Goal: Transaction & Acquisition: Purchase product/service

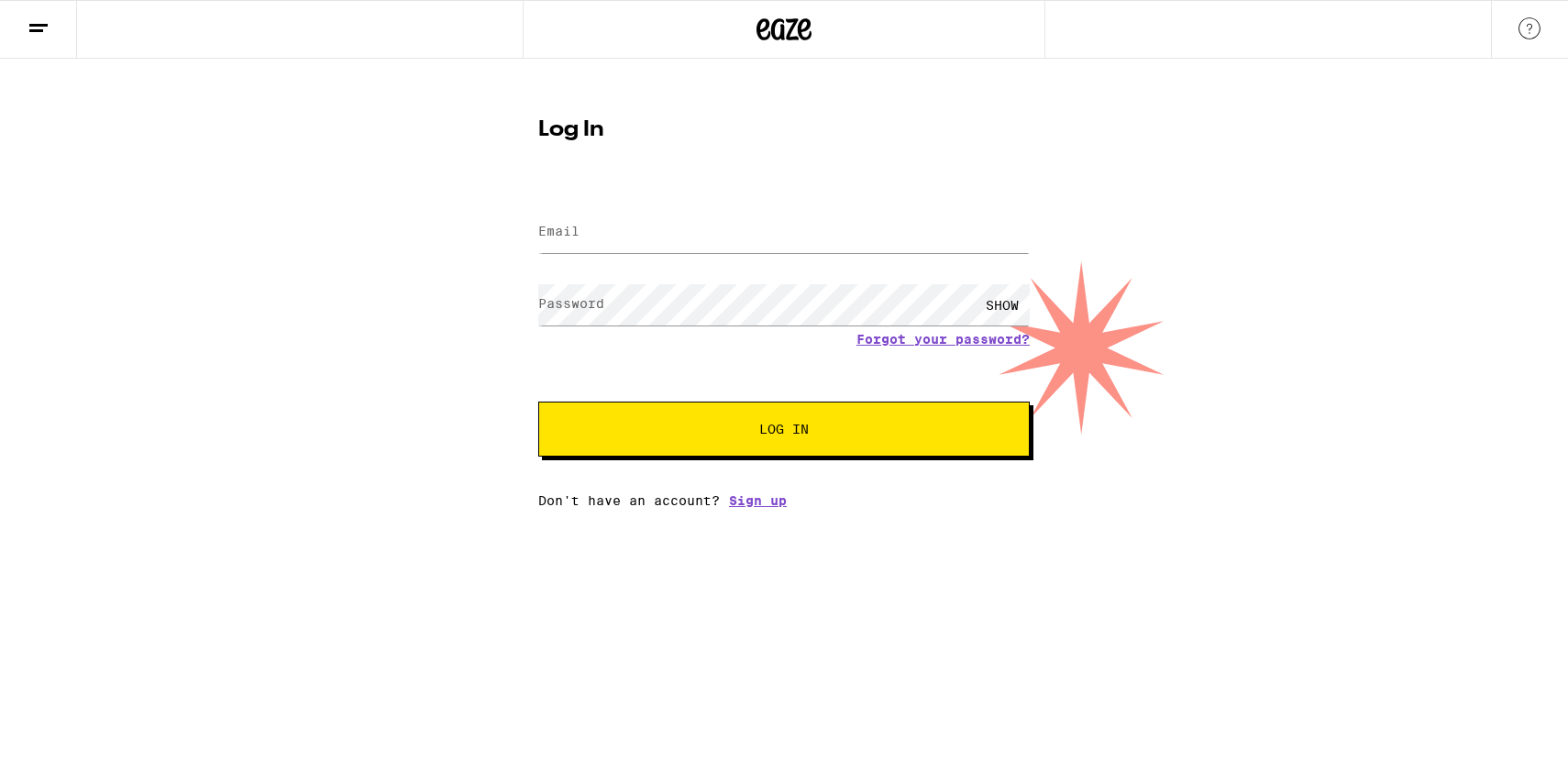
click at [561, 209] on div at bounding box center [784, 232] width 492 height 54
click at [564, 228] on label "Email" at bounding box center [559, 231] width 42 height 15
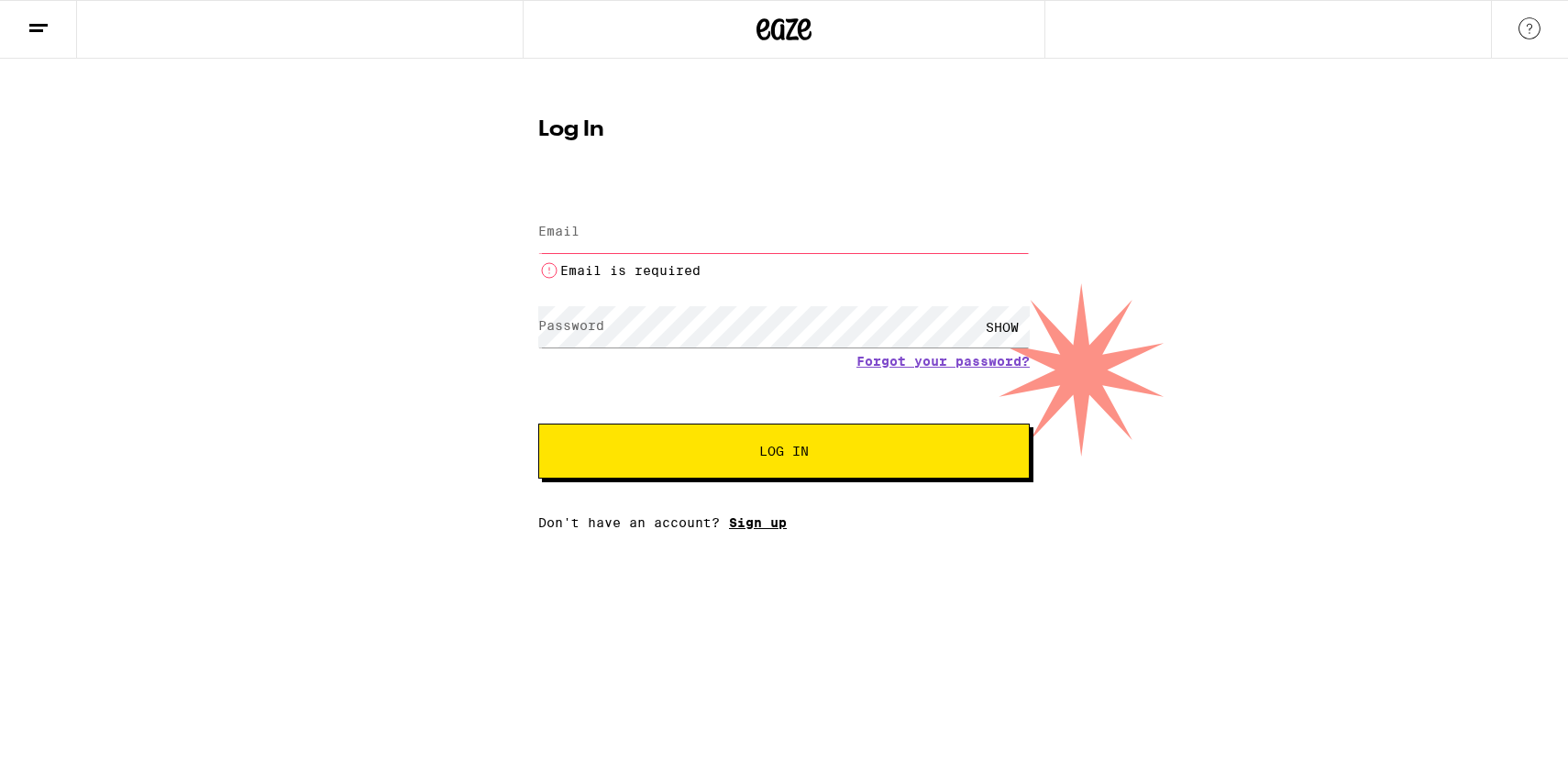
click at [754, 501] on div "Email Email Email is required Password Password SHOW Forgot your password? Log …" at bounding box center [784, 358] width 492 height 343
click at [754, 523] on link "Sign up" at bounding box center [757, 523] width 58 height 15
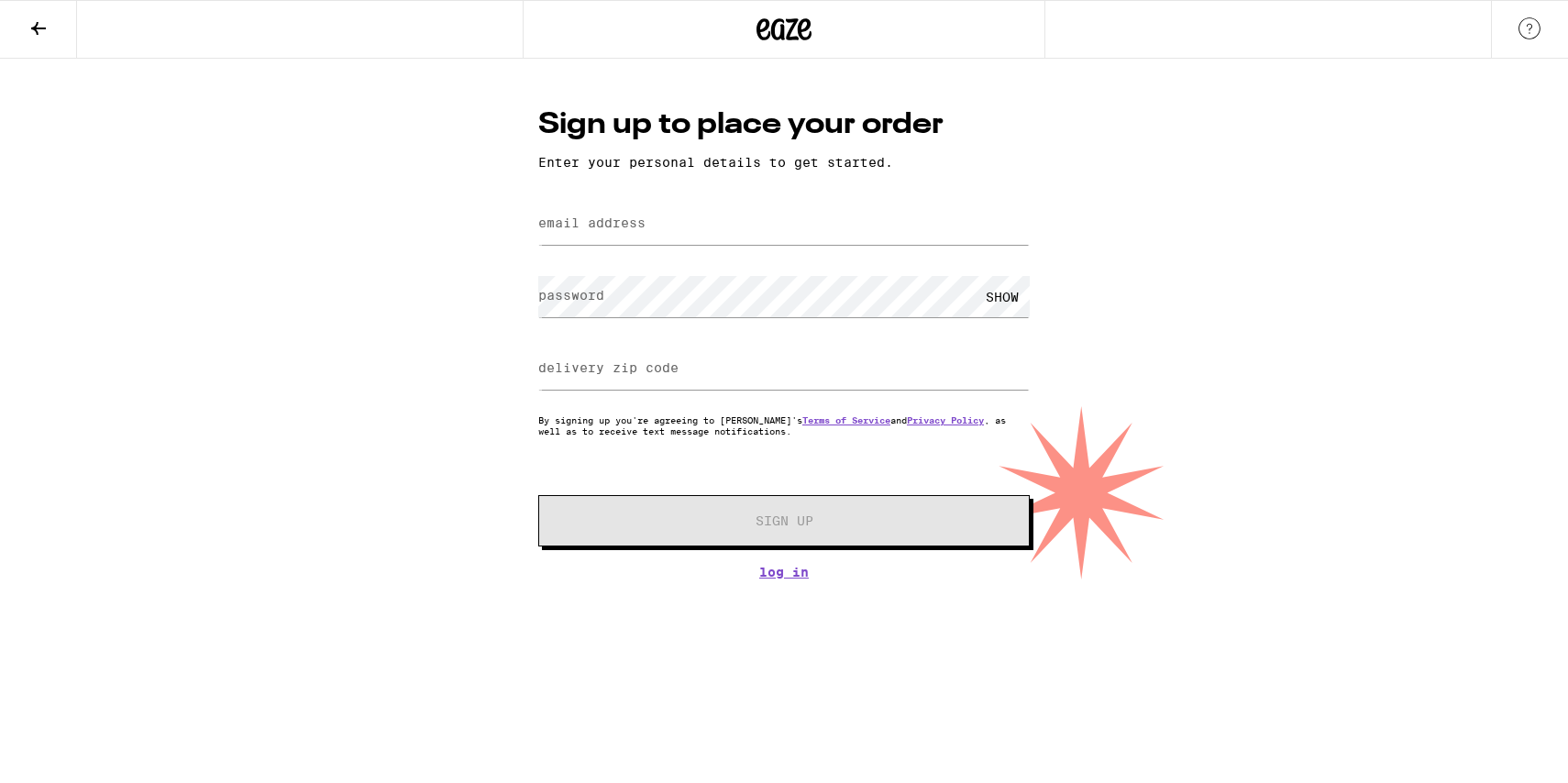
click at [611, 217] on label "email address" at bounding box center [592, 223] width 108 height 15
type input "[EMAIL_ADDRESS][DOMAIN_NAME]"
click at [587, 371] on label "delivery zip code" at bounding box center [608, 368] width 141 height 15
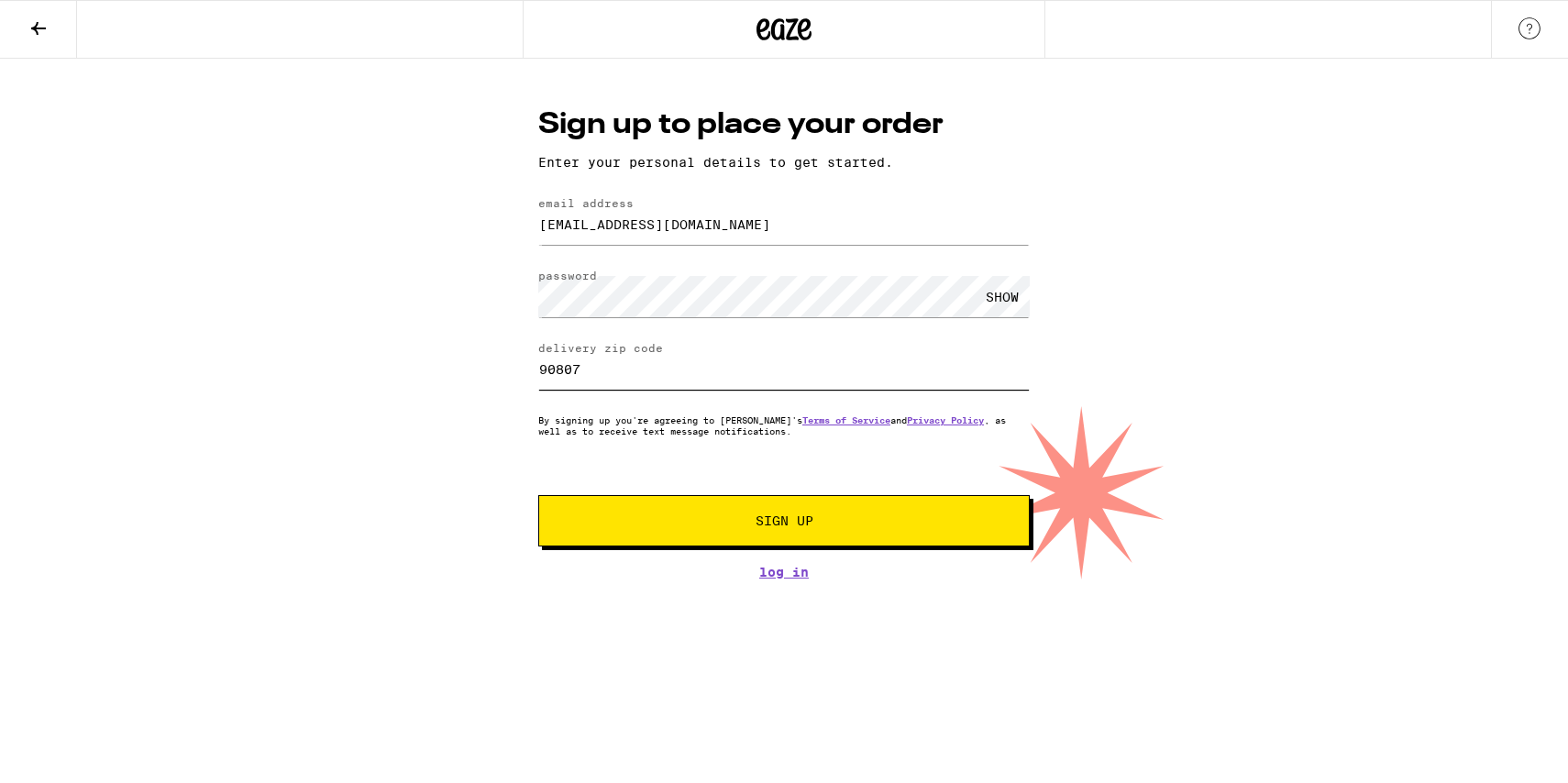
type input "90807"
click at [650, 536] on button "Sign Up" at bounding box center [784, 520] width 492 height 51
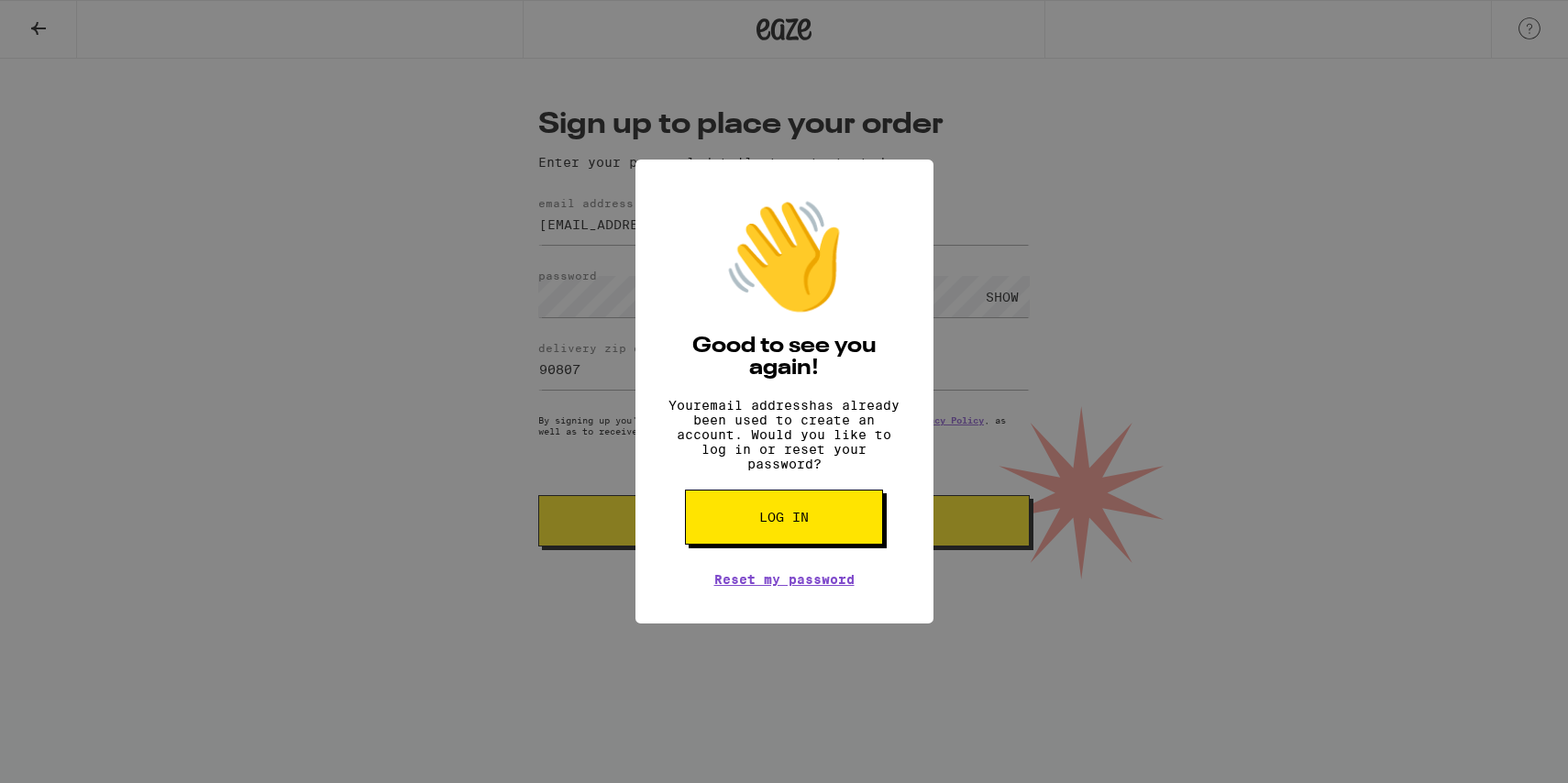
click at [809, 523] on button "Log in" at bounding box center [784, 518] width 198 height 55
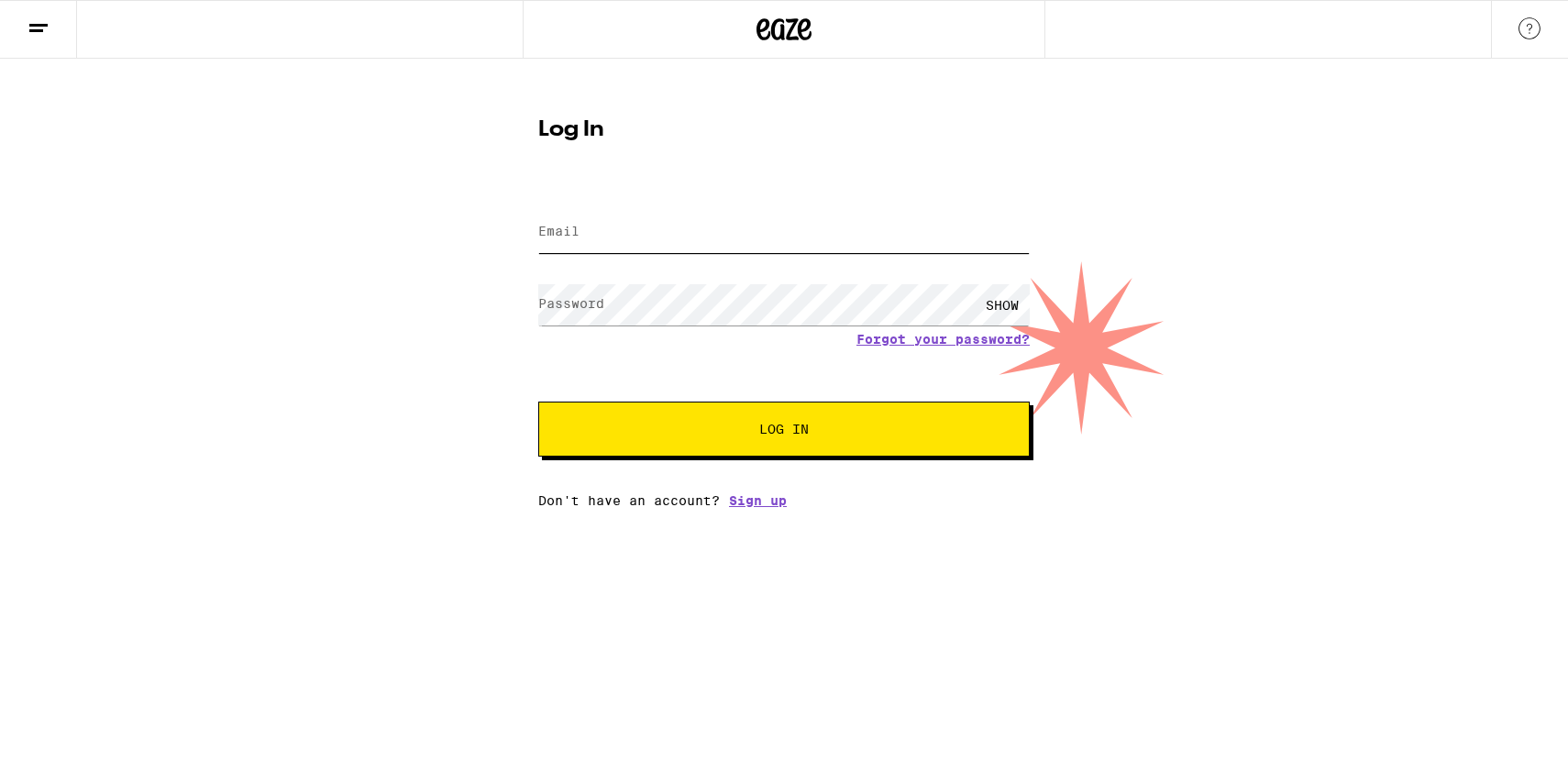
click at [656, 215] on input "Email" at bounding box center [784, 232] width 492 height 42
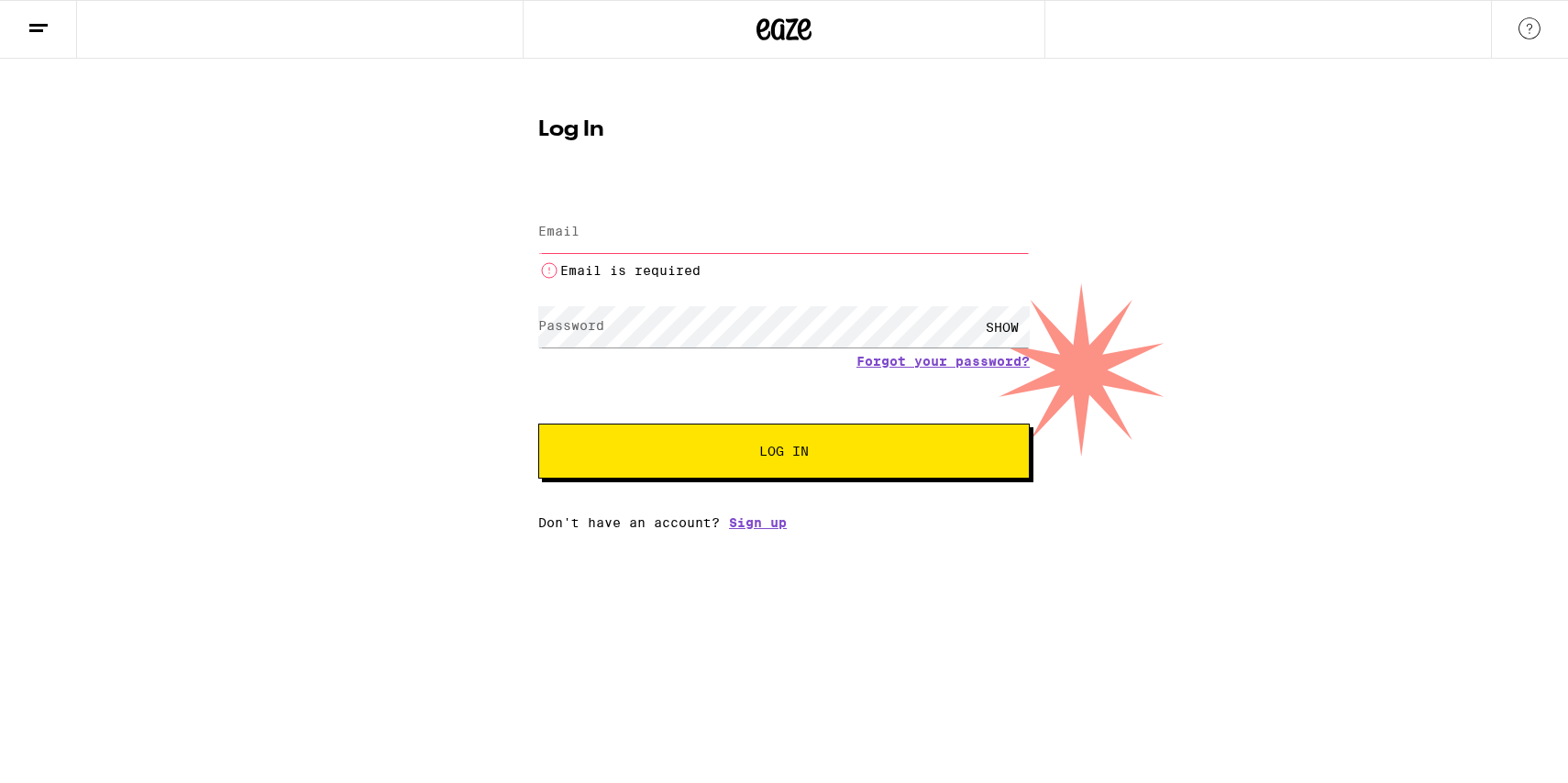
type input "[EMAIL_ADDRESS][DOMAIN_NAME]"
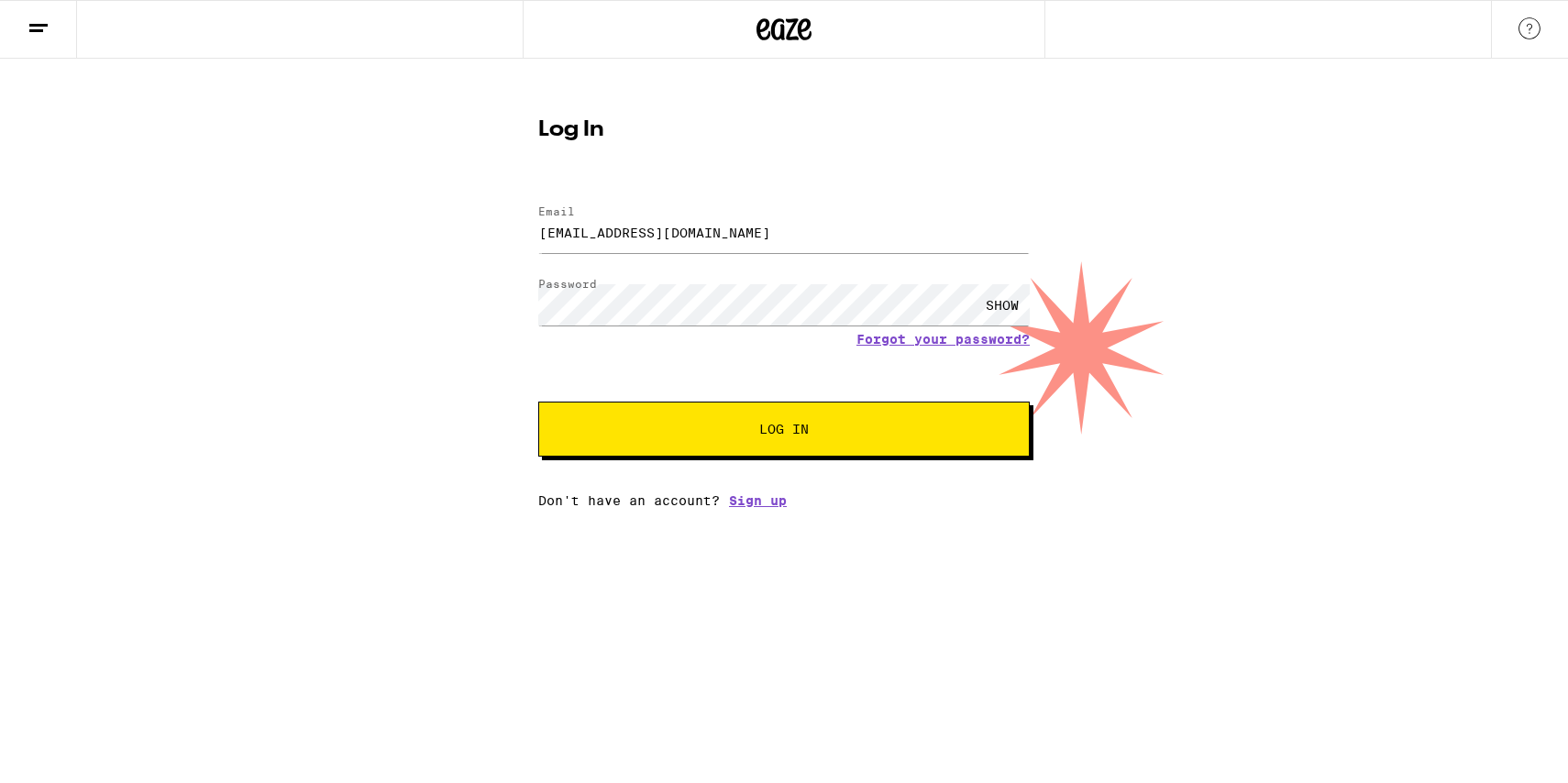
click at [1005, 312] on div "SHOW" at bounding box center [1002, 305] width 55 height 42
click at [769, 445] on button "Log In" at bounding box center [784, 429] width 492 height 55
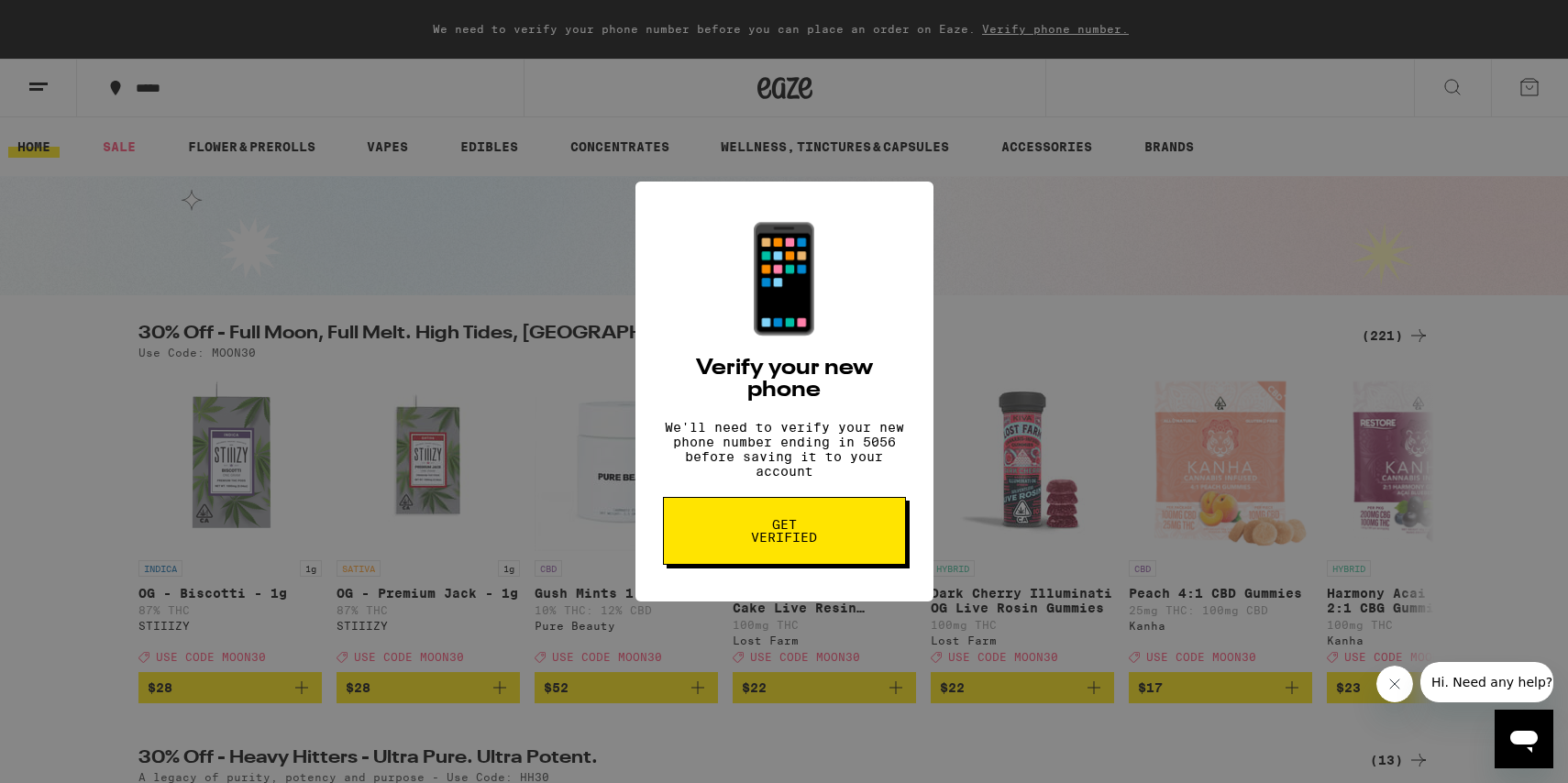
click at [838, 548] on button "Get verified" at bounding box center [784, 531] width 243 height 68
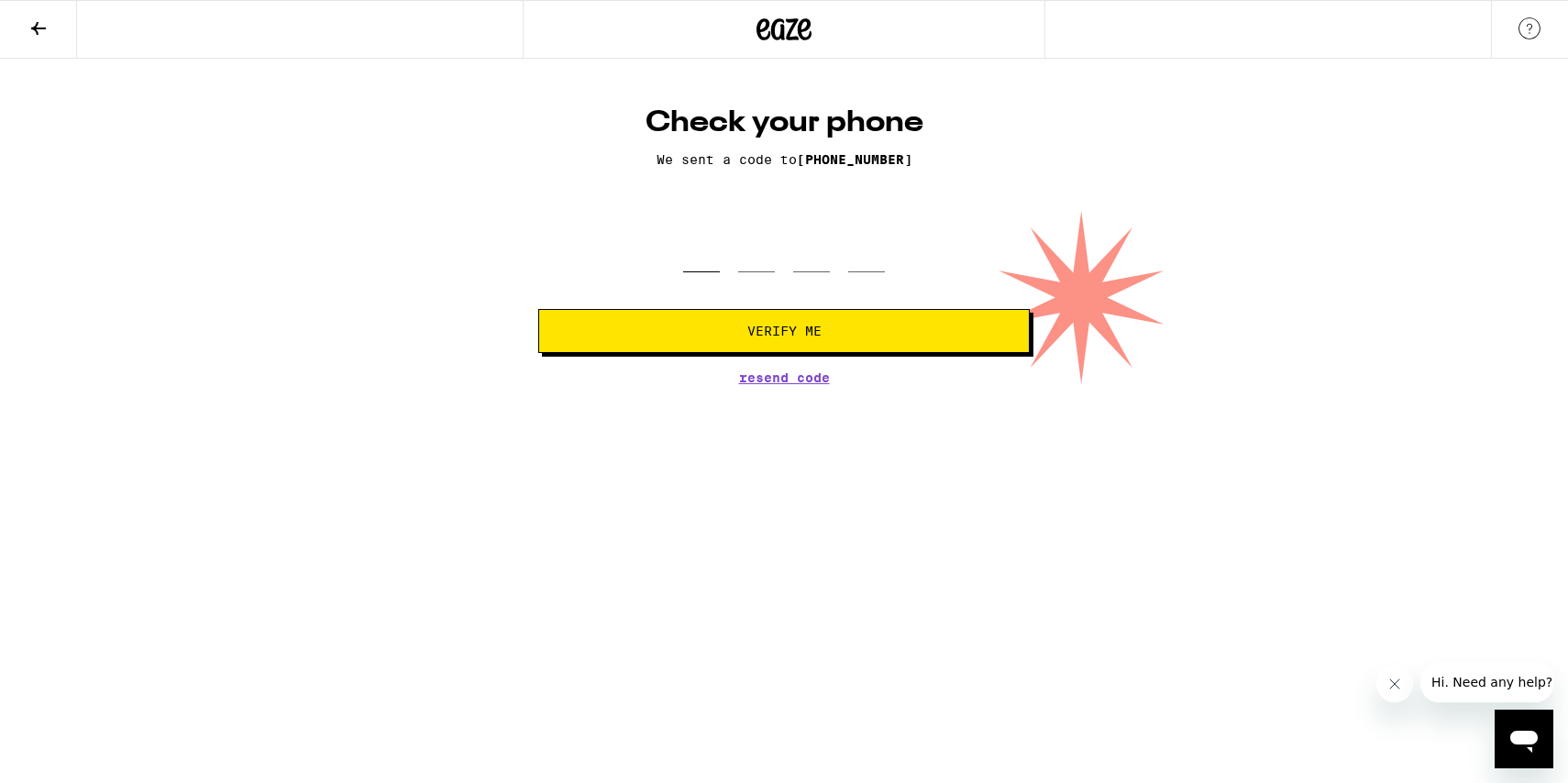
click at [691, 257] on input "tel" at bounding box center [700, 245] width 37 height 54
click at [1533, 747] on icon "Open messaging window" at bounding box center [1523, 739] width 33 height 33
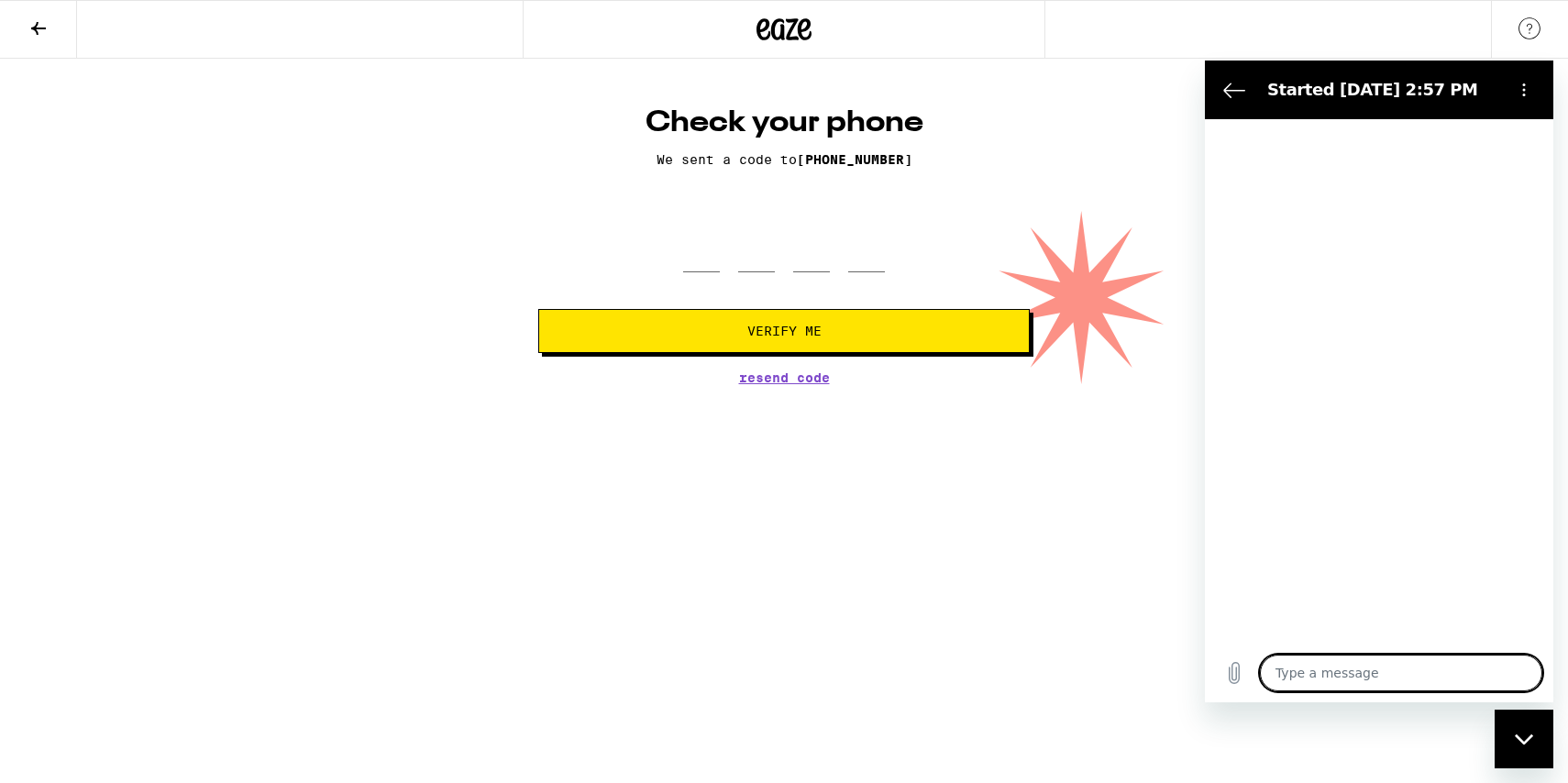
click at [1364, 684] on textarea at bounding box center [1400, 672] width 282 height 37
type textarea "x"
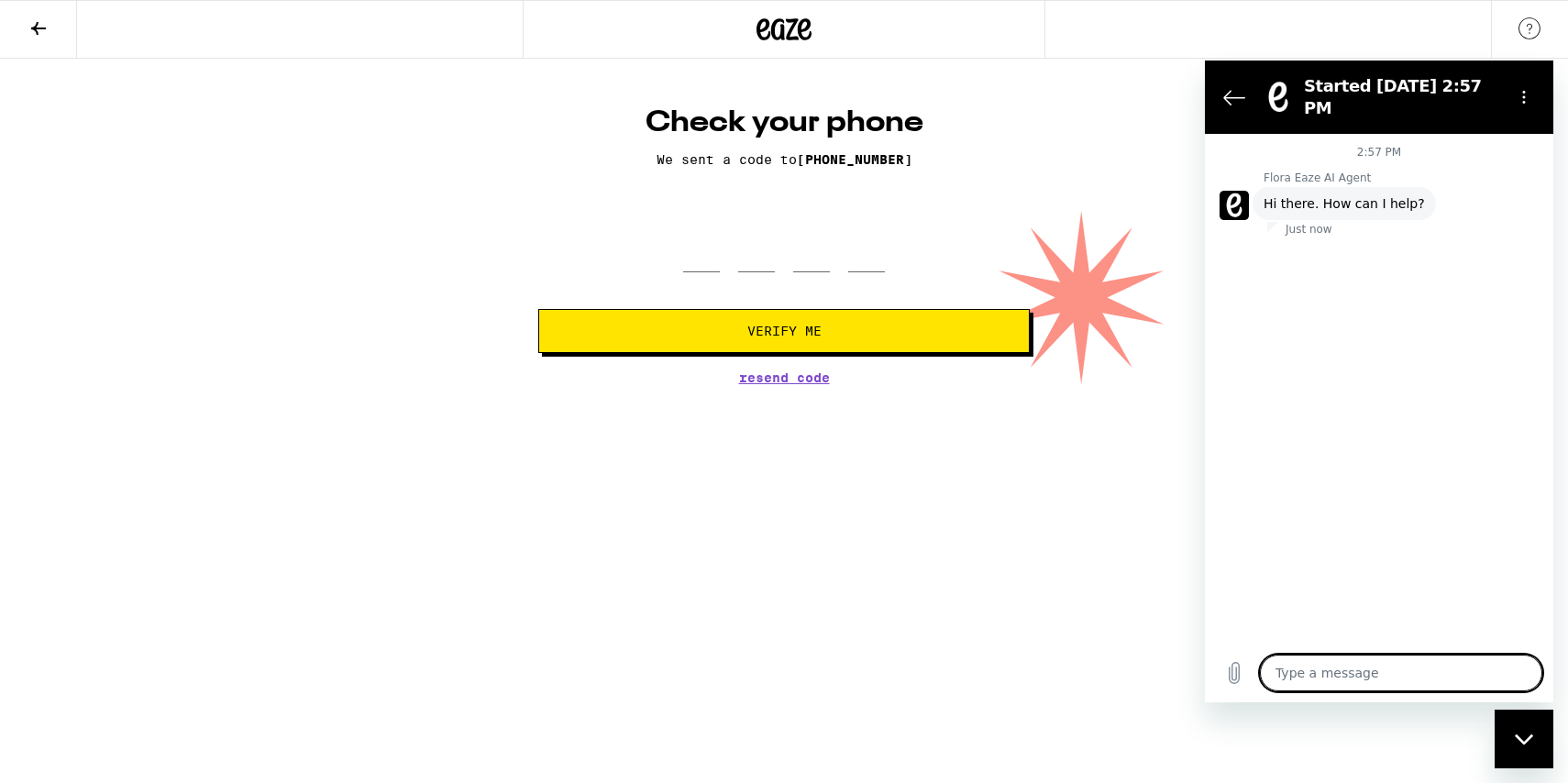
type textarea "h"
type textarea "x"
type textarea "he"
type textarea "x"
type textarea "hel"
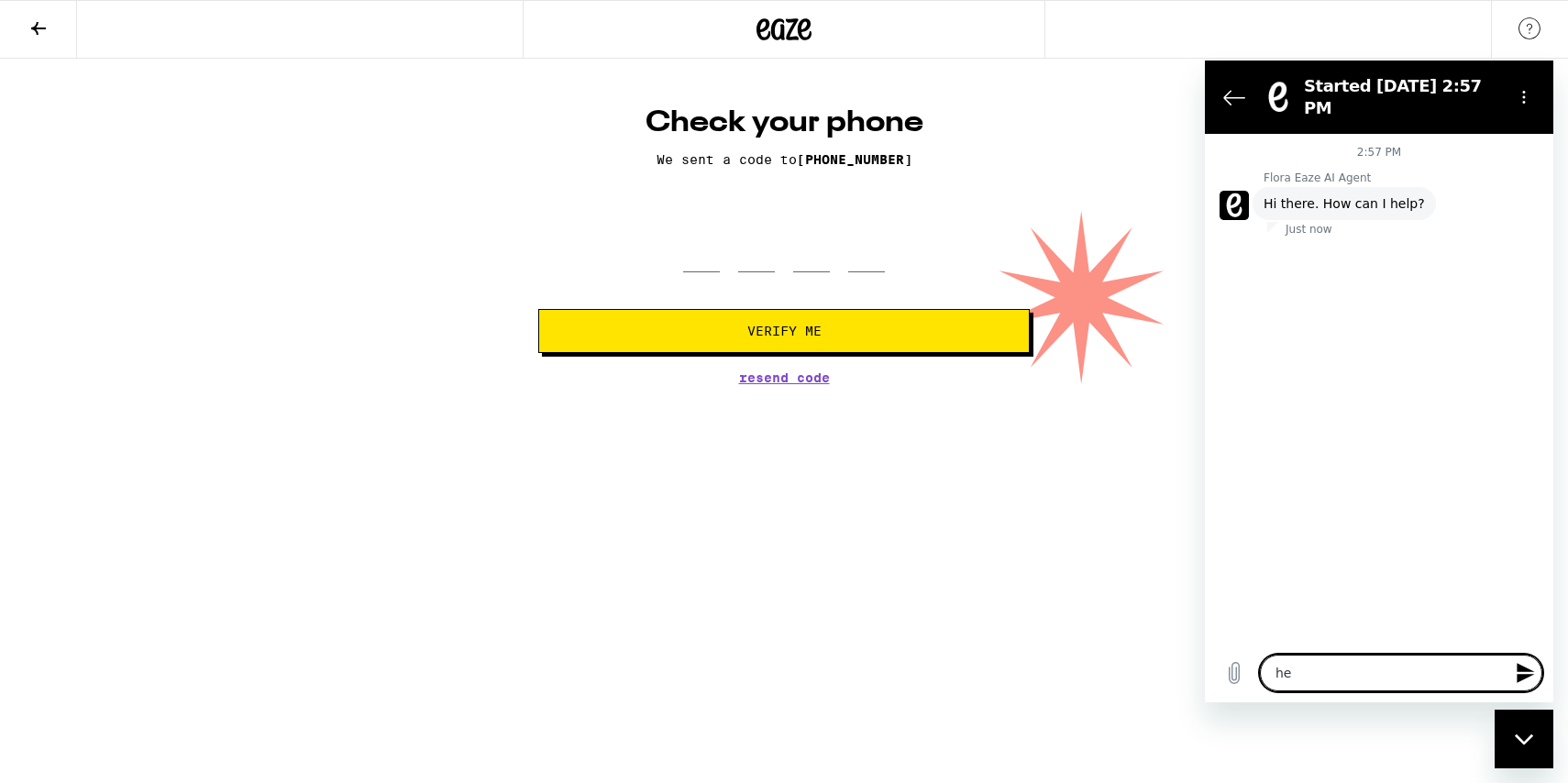
type textarea "x"
type textarea "hell"
type textarea "x"
type textarea "hello"
type textarea "x"
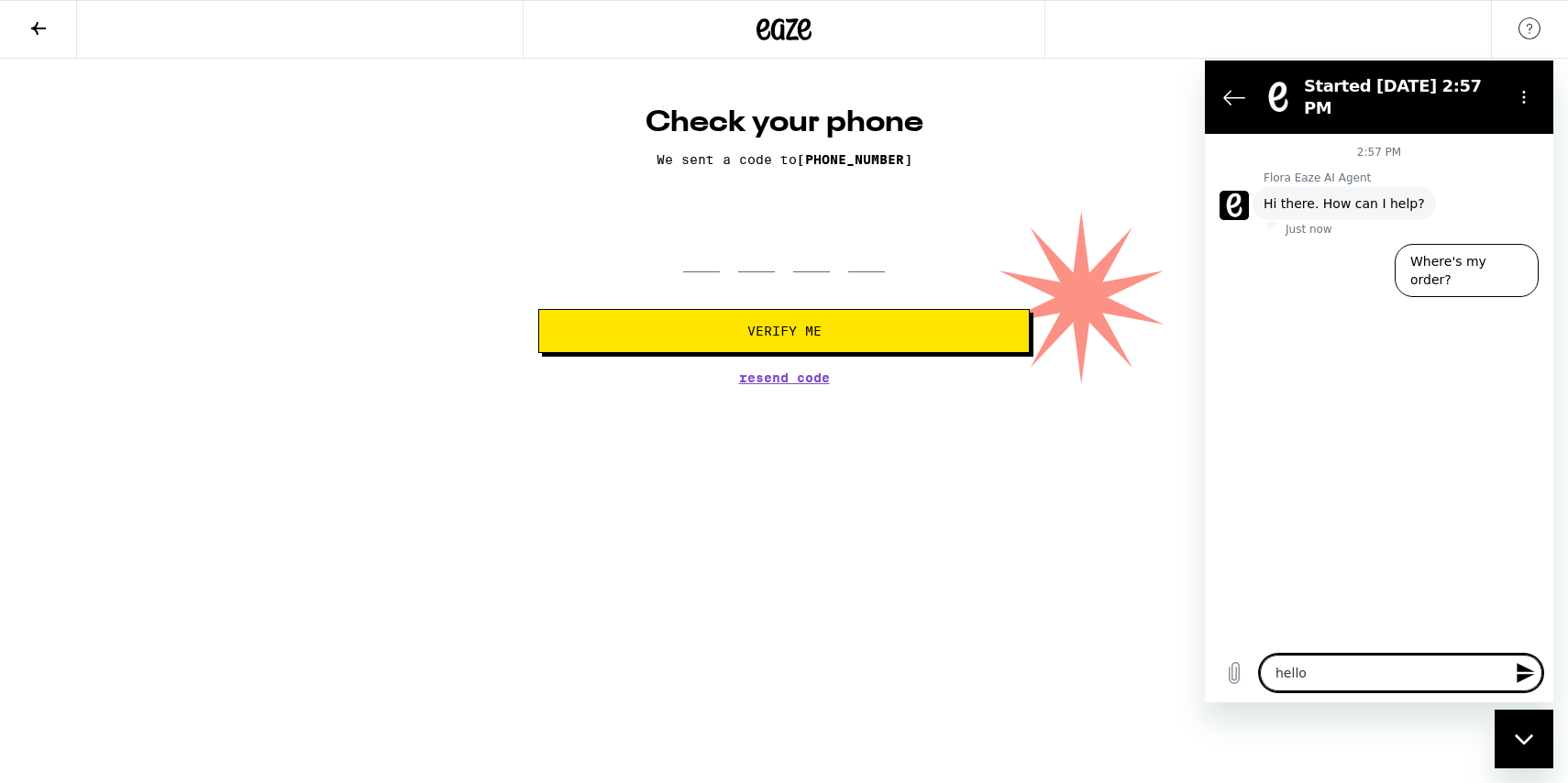
type textarea "hellom"
type textarea "x"
type textarea "hellom"
type textarea "x"
type textarea "hellom m"
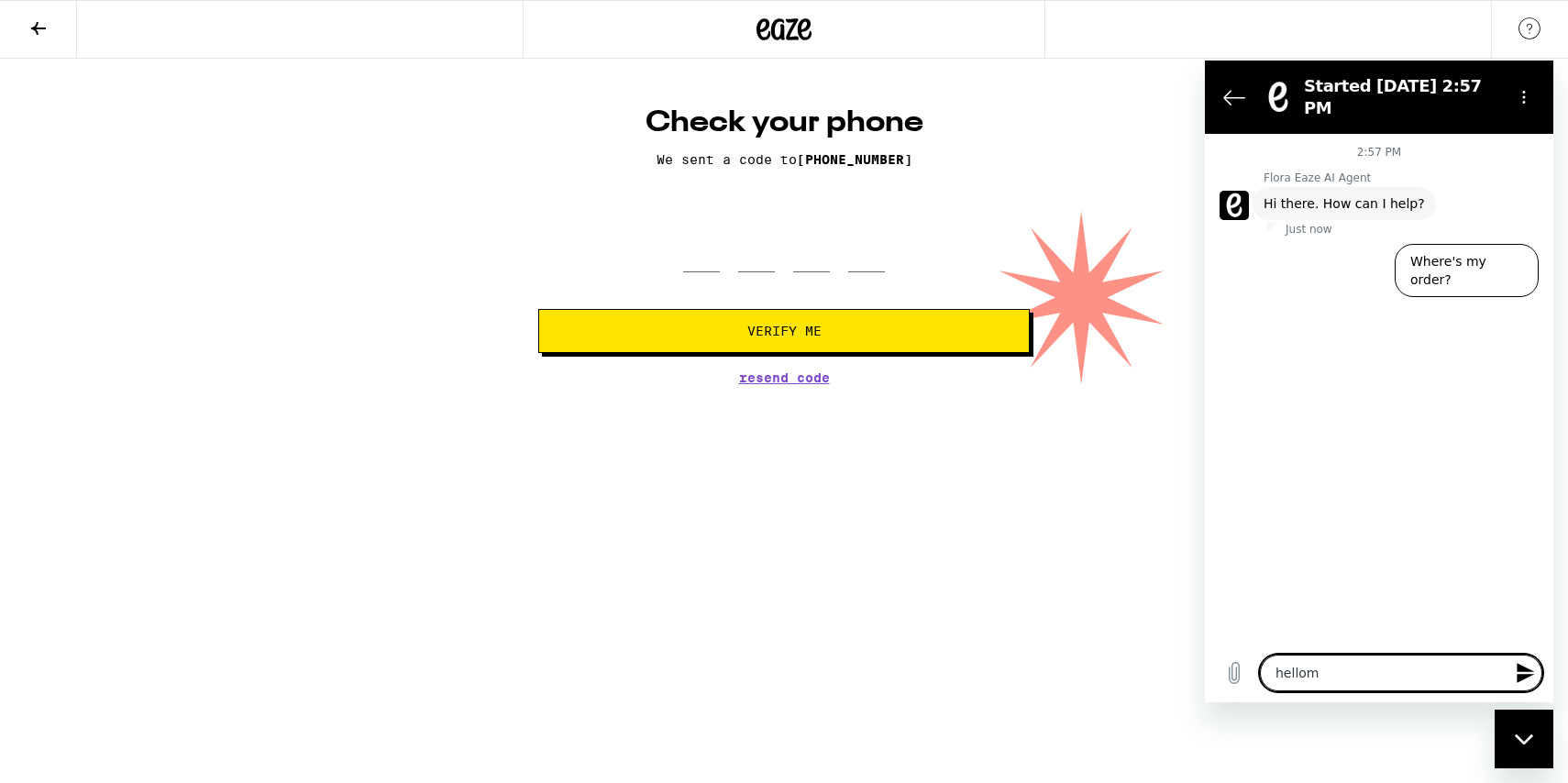
type textarea "x"
type textarea "hellom my"
type textarea "x"
type textarea "hellom m"
type textarea "x"
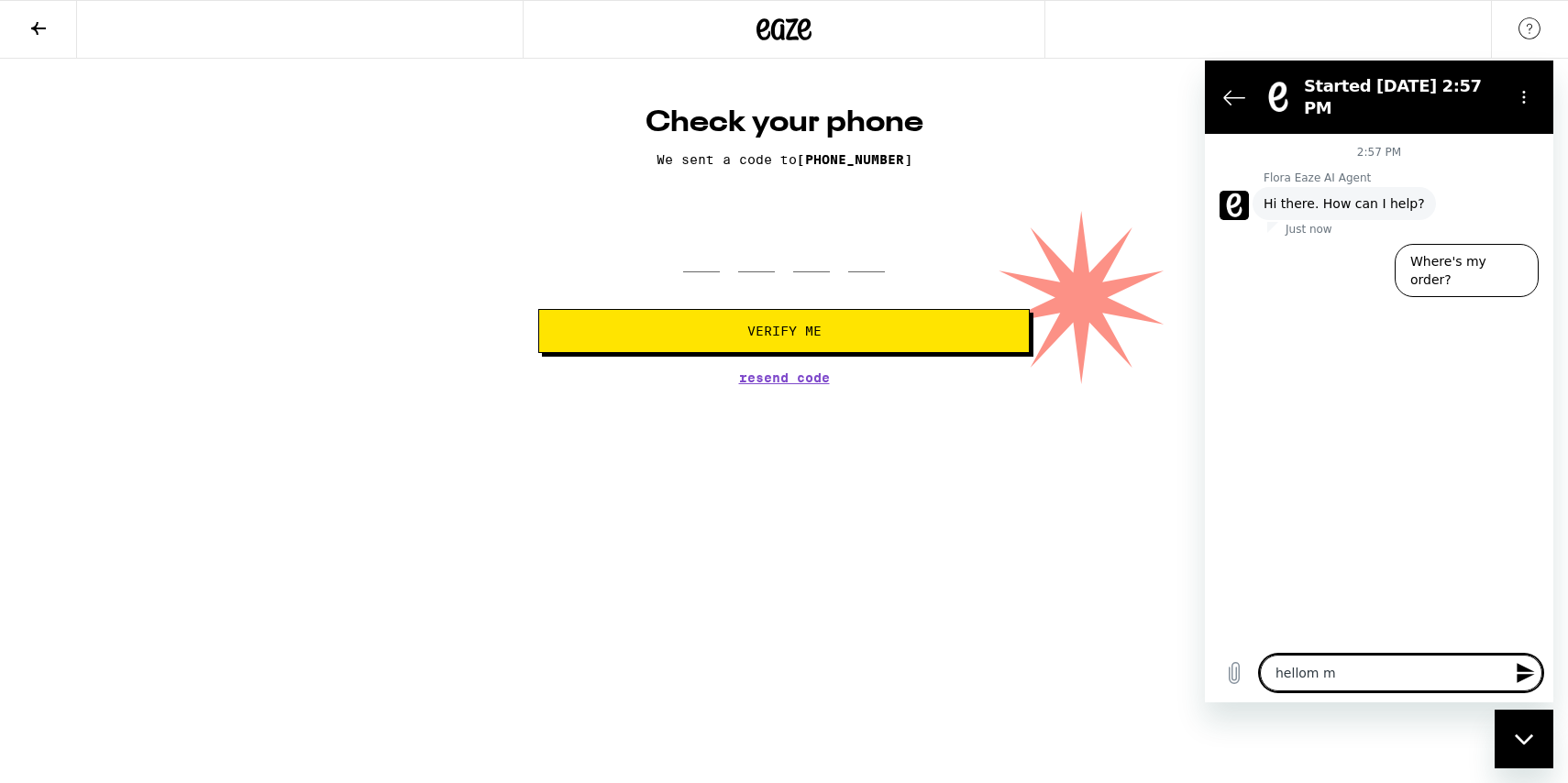
type textarea "hellom"
type textarea "x"
type textarea "hellom"
type textarea "x"
type textarea "hello"
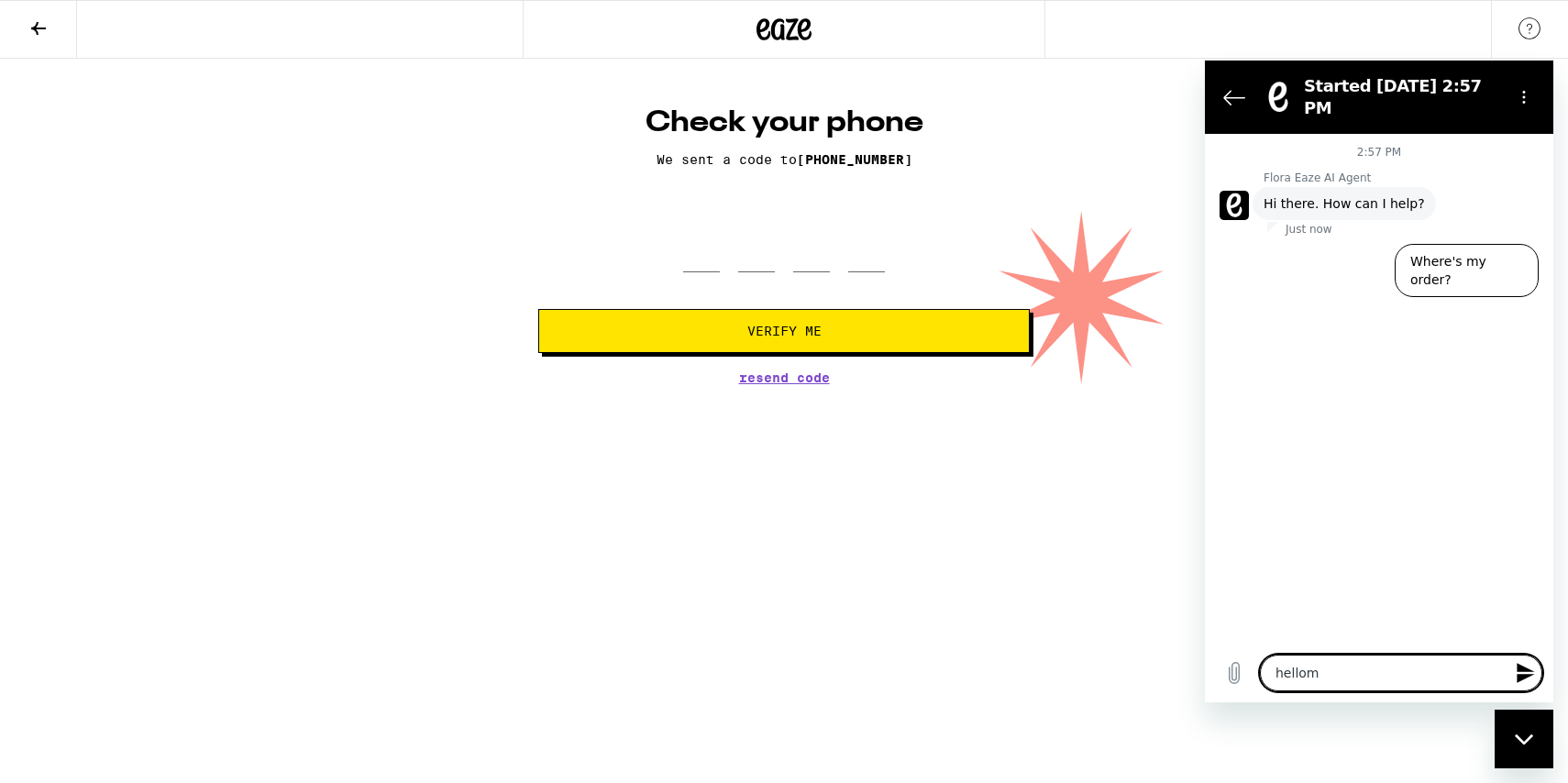
type textarea "x"
type textarea "hell"
type textarea "x"
type textarea "hello"
type textarea "x"
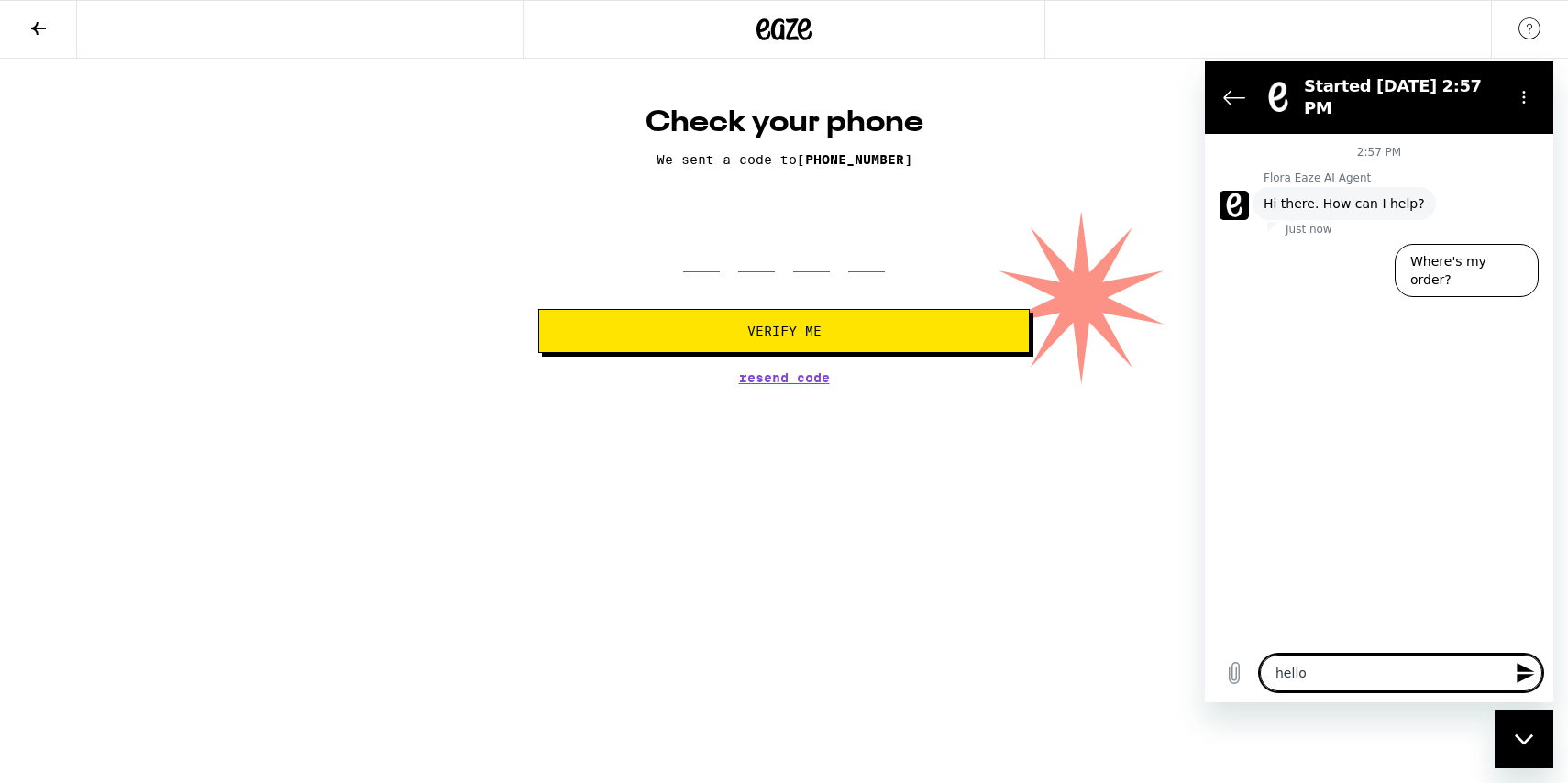
type textarea "hello,"
type textarea "x"
type textarea "hello,"
type textarea "x"
type textarea "hello, m"
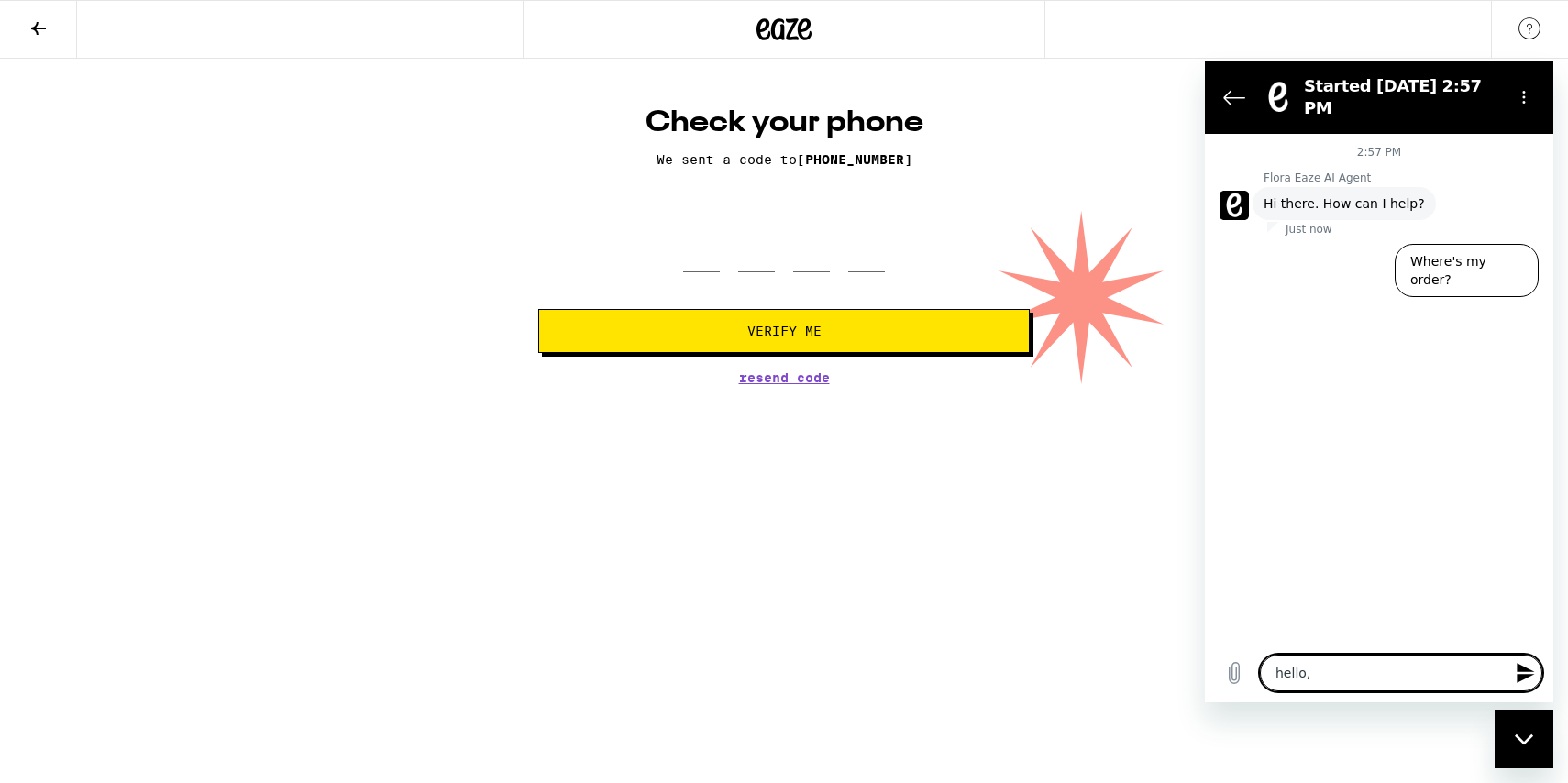
type textarea "x"
type textarea "hello, my"
type textarea "x"
type textarea "hello, my"
type textarea "x"
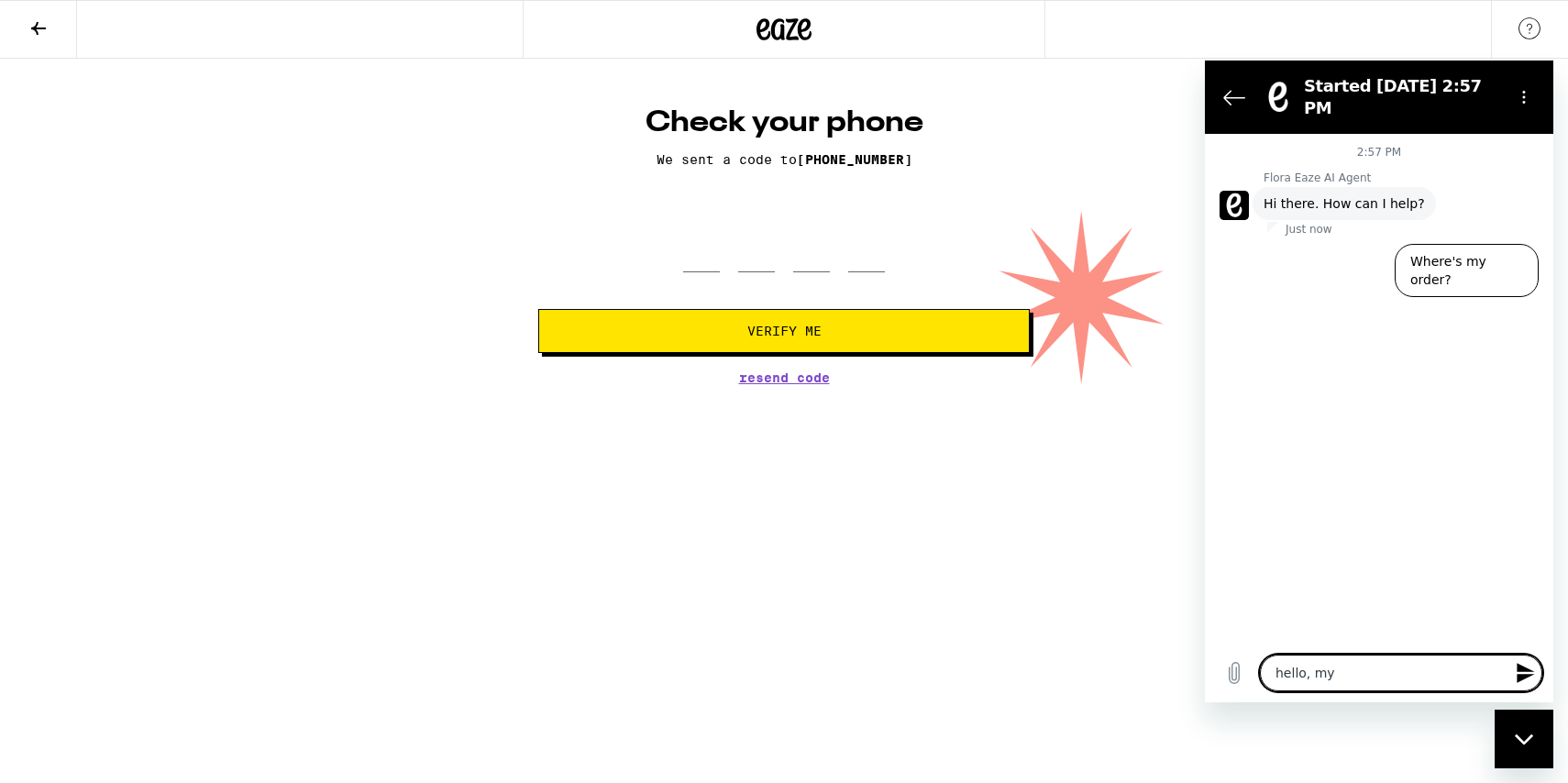
type textarea "hello, my p"
type textarea "x"
type textarea "hello, my ph"
type textarea "x"
type textarea "hello, my pho"
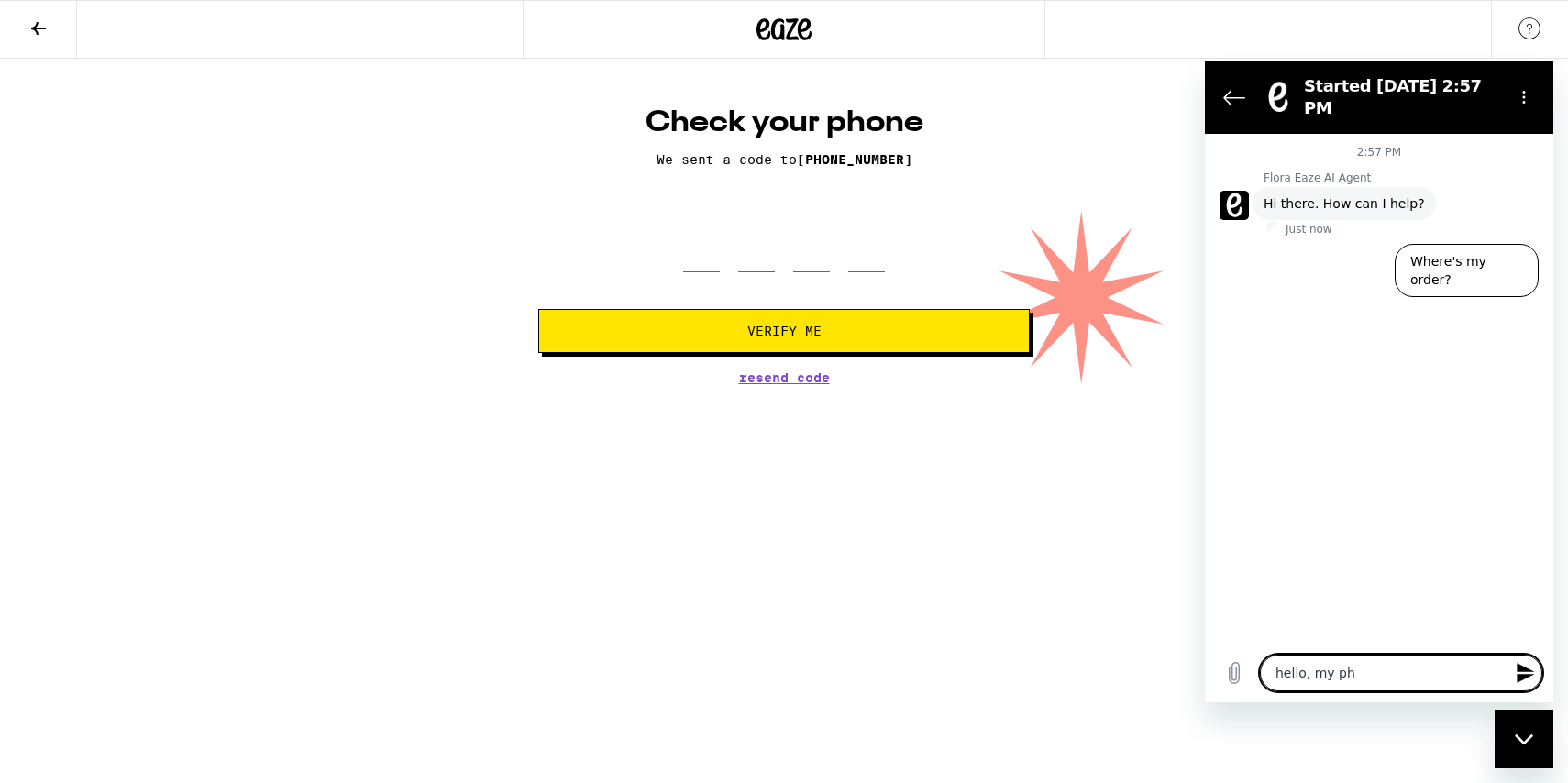
type textarea "x"
type textarea "hello, my phon"
type textarea "x"
type textarea "hello, my phone"
type textarea "x"
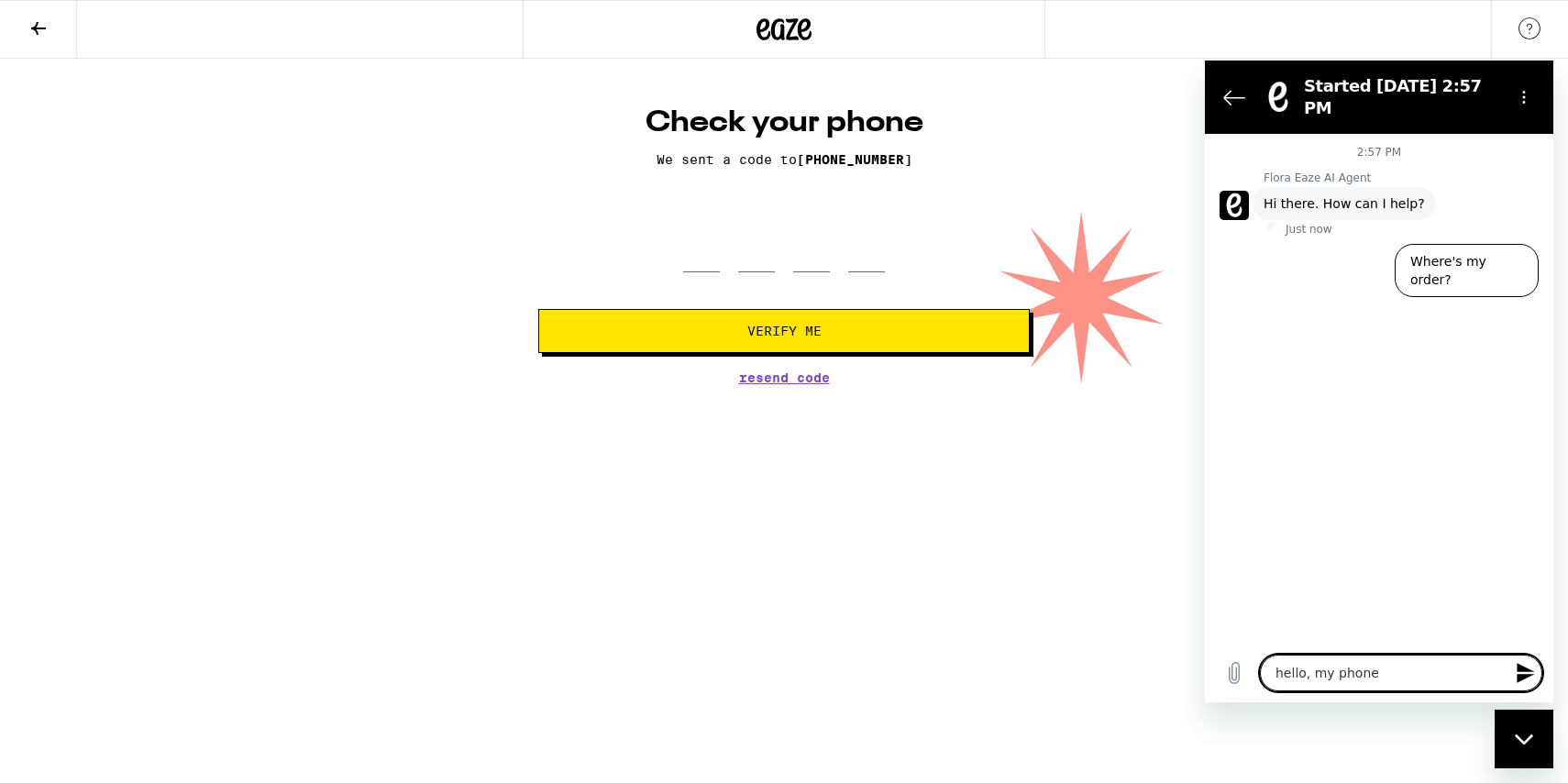
type textarea "hello, my phone"
type textarea "x"
type textarea "hello, my phone n"
type textarea "x"
type textarea "hello, my phone nu"
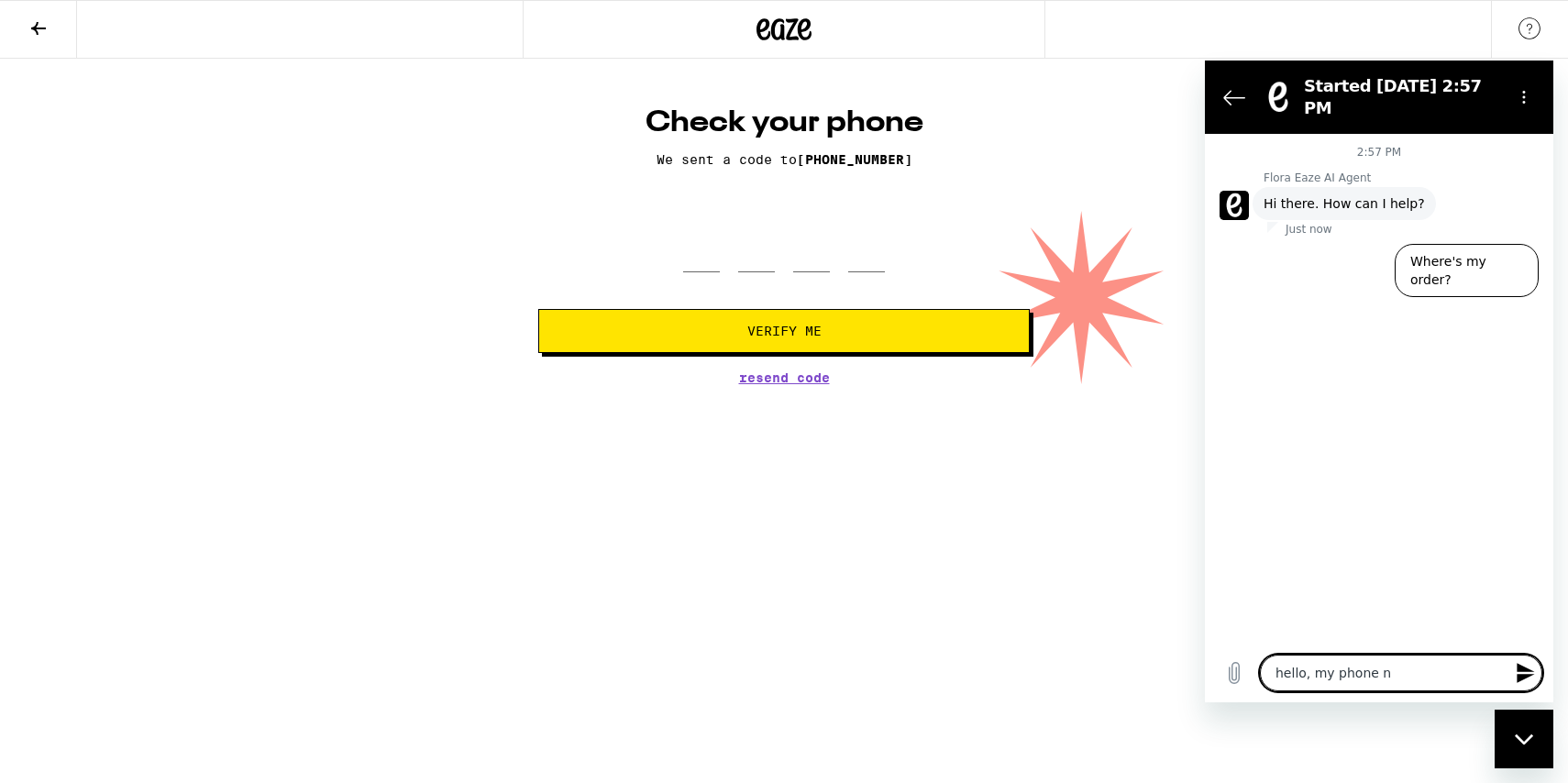
type textarea "x"
type textarea "hello, my phone num"
type textarea "x"
type textarea "hello, my phone nume"
type textarea "x"
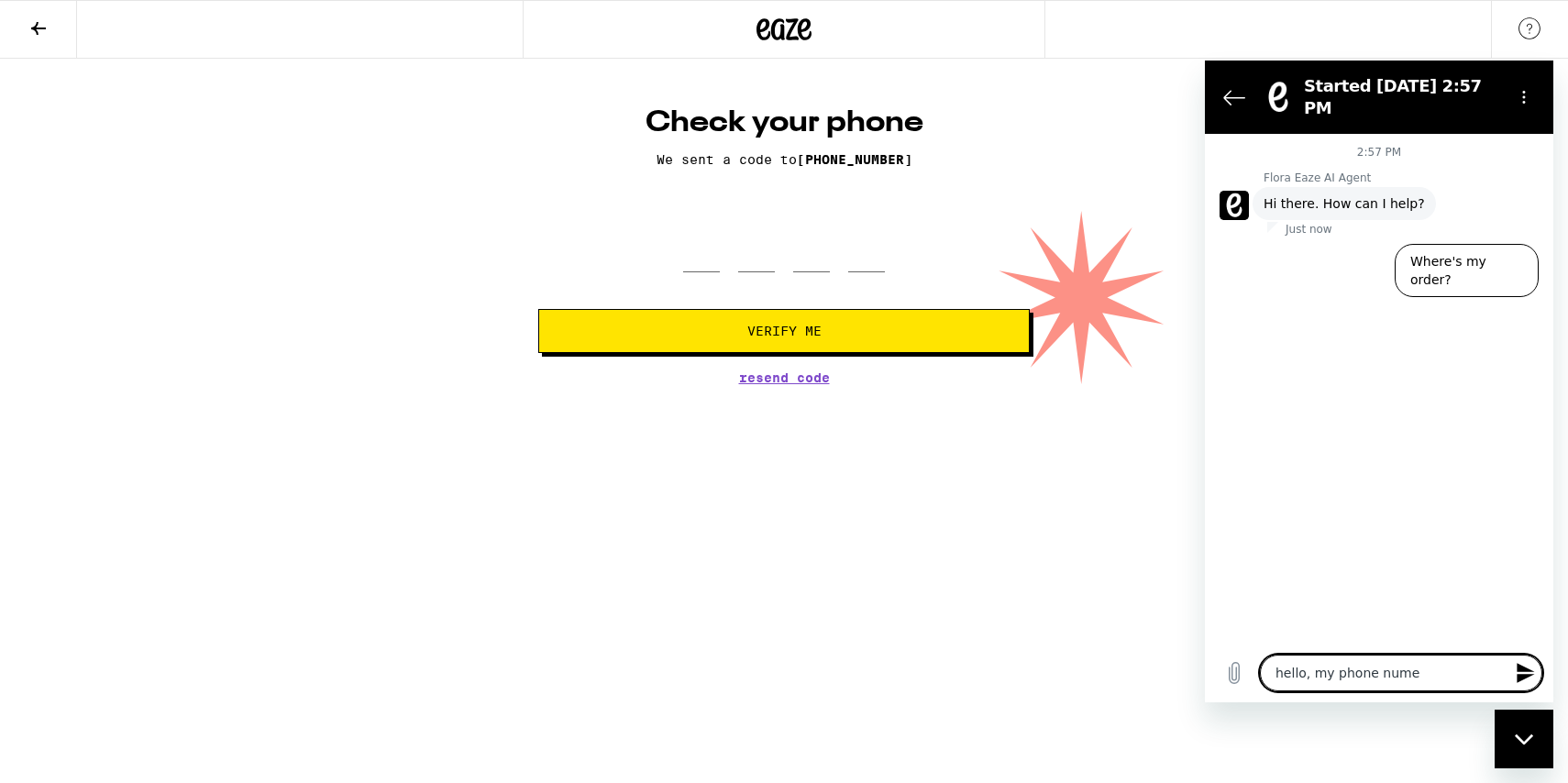
type textarea "hello, my phone numet"
type textarea "x"
type textarea "hello, my phone nume"
type textarea "x"
type textarea "hello, my phone num"
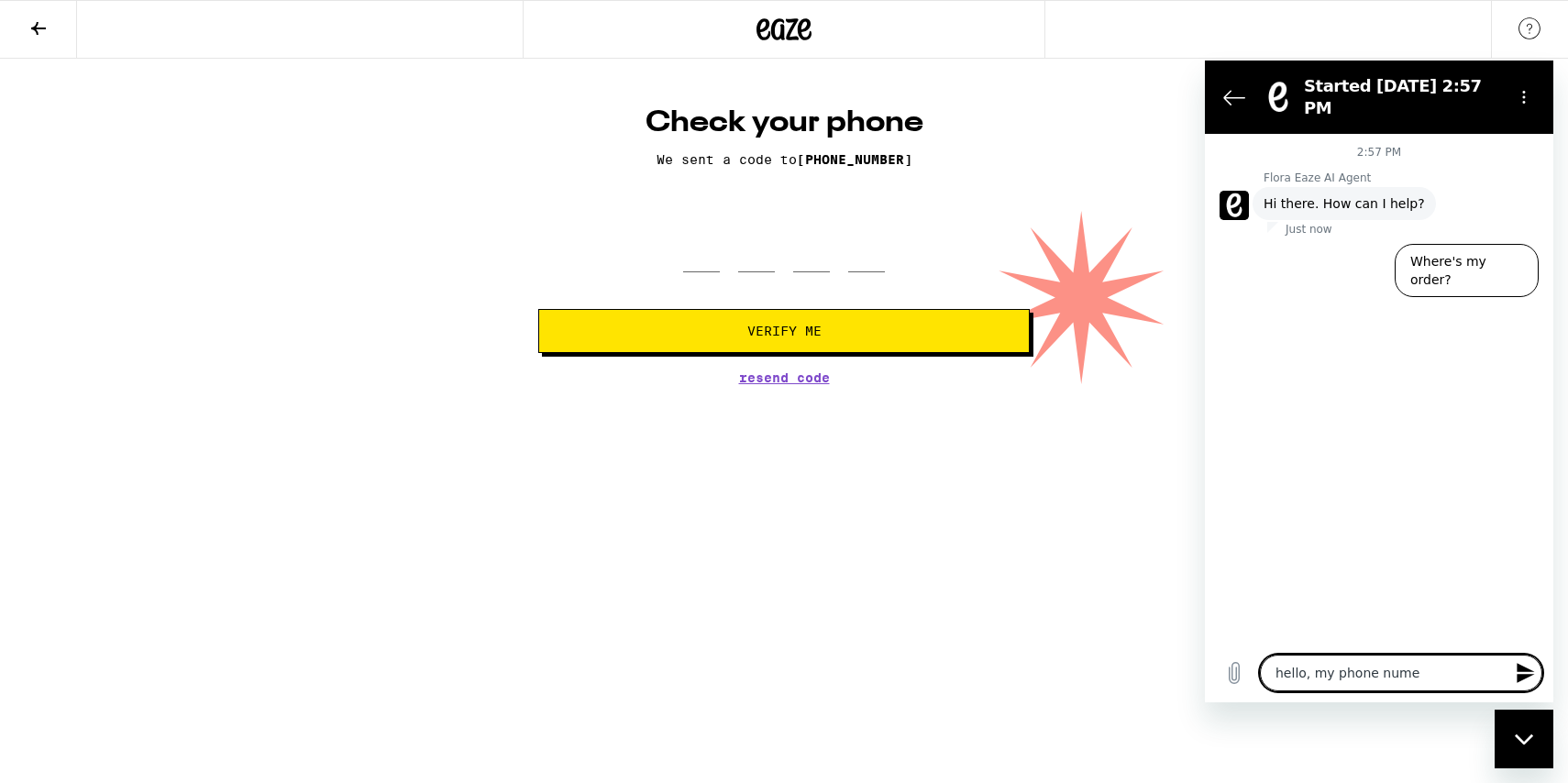
type textarea "x"
type textarea "hello, my phone numb"
type textarea "x"
type textarea "hello, my phone numbe"
type textarea "x"
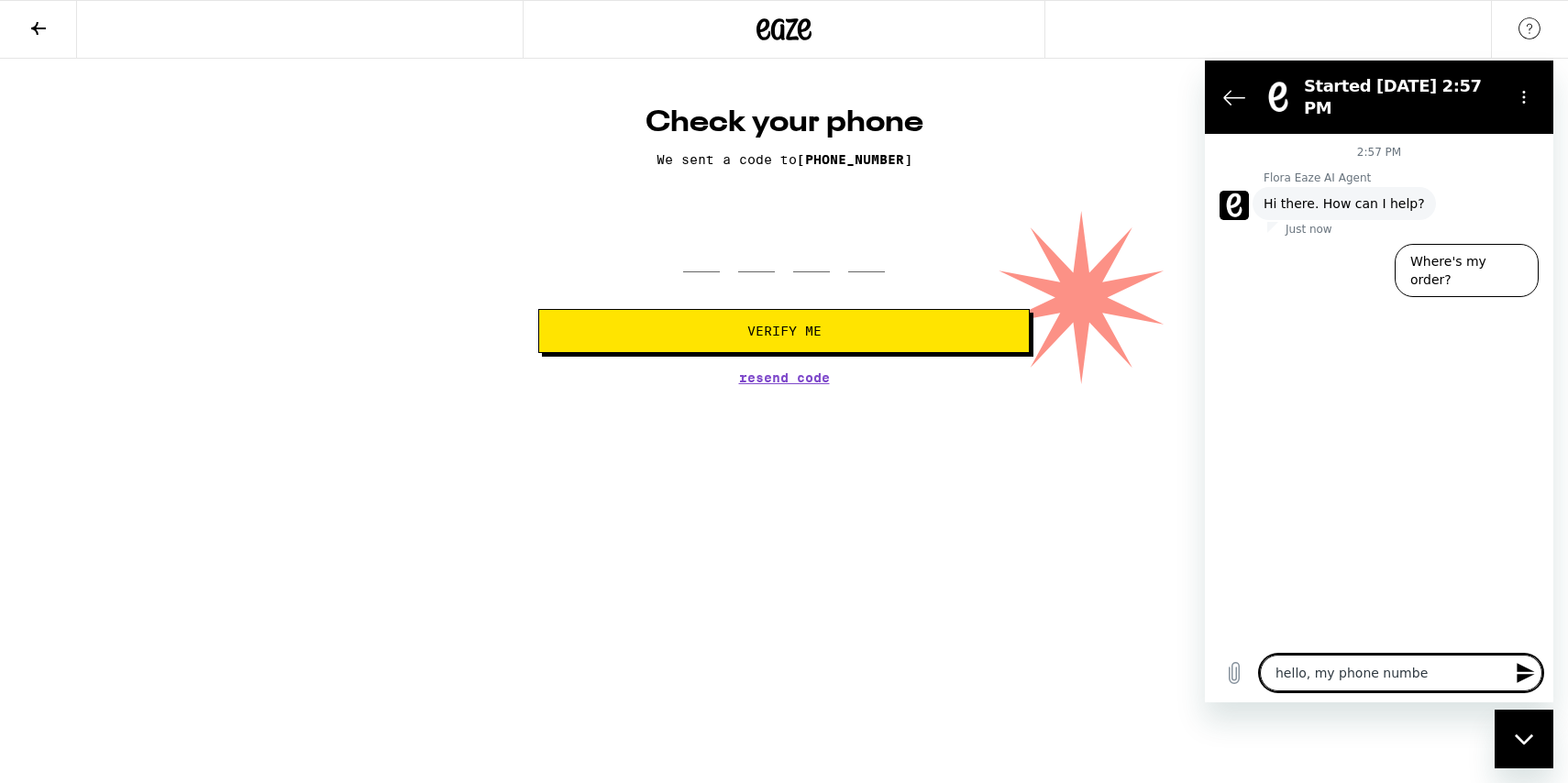
type textarea "hello, my phone number"
type textarea "x"
type textarea "hello, my phone number"
type textarea "x"
type textarea "hello, my phone number i"
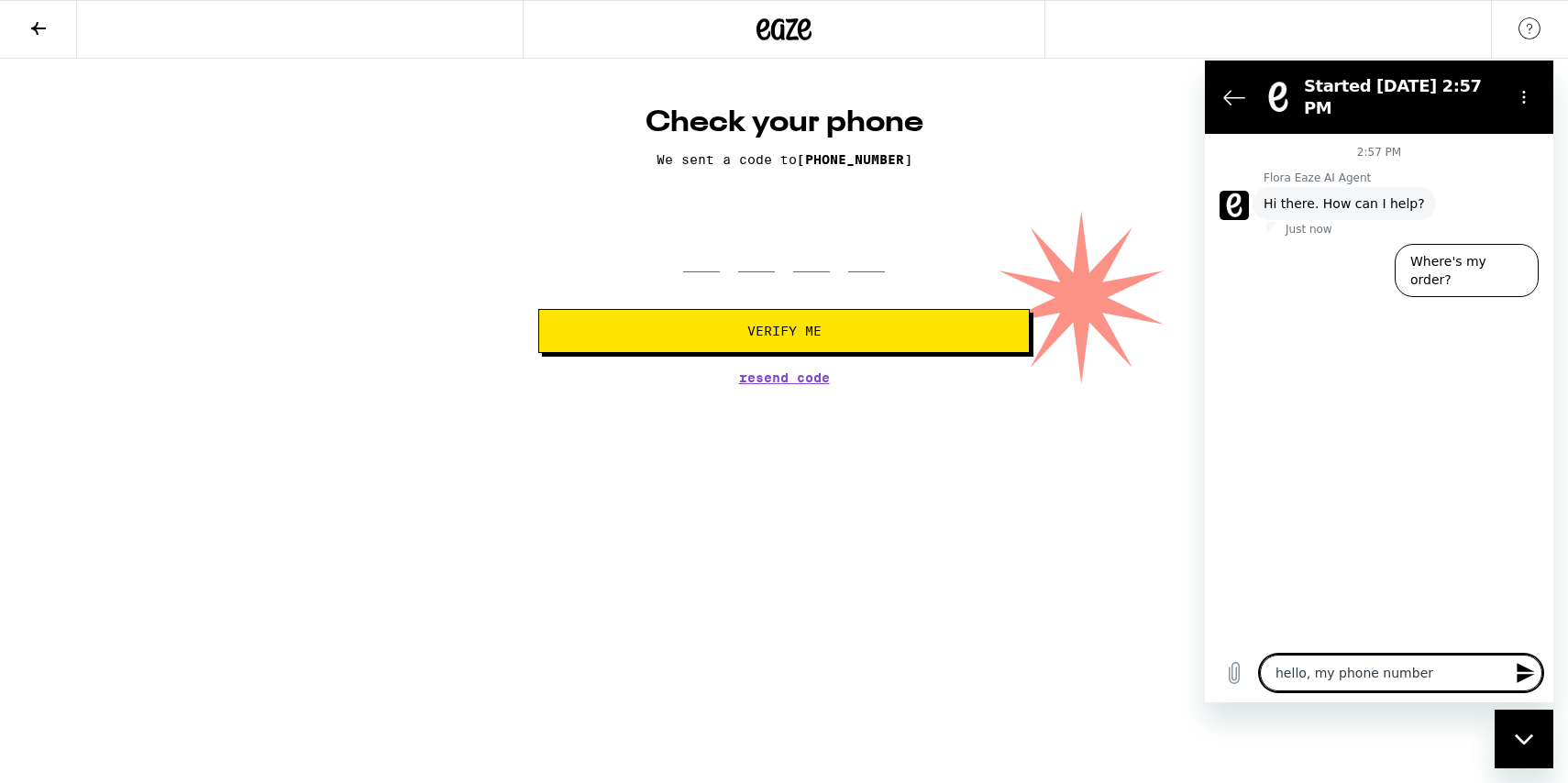
type textarea "x"
type textarea "hello, my phone number is"
type textarea "x"
type textarea "hello, my phone number is"
type textarea "x"
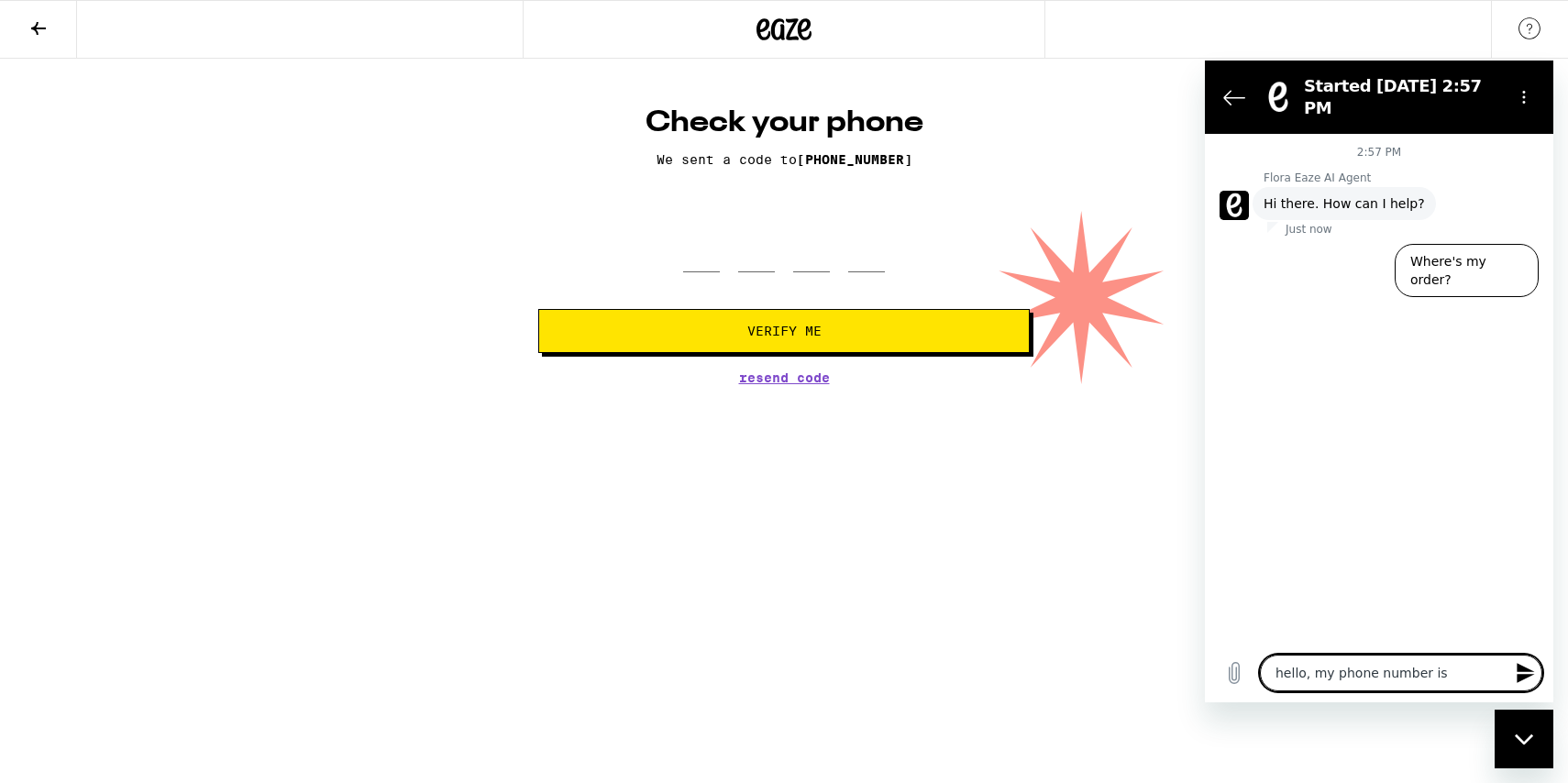
type textarea "hello, my phone number is i"
type textarea "x"
type textarea "hello, my phone number is in"
type textarea "x"
type textarea "hello, my phone number is inc"
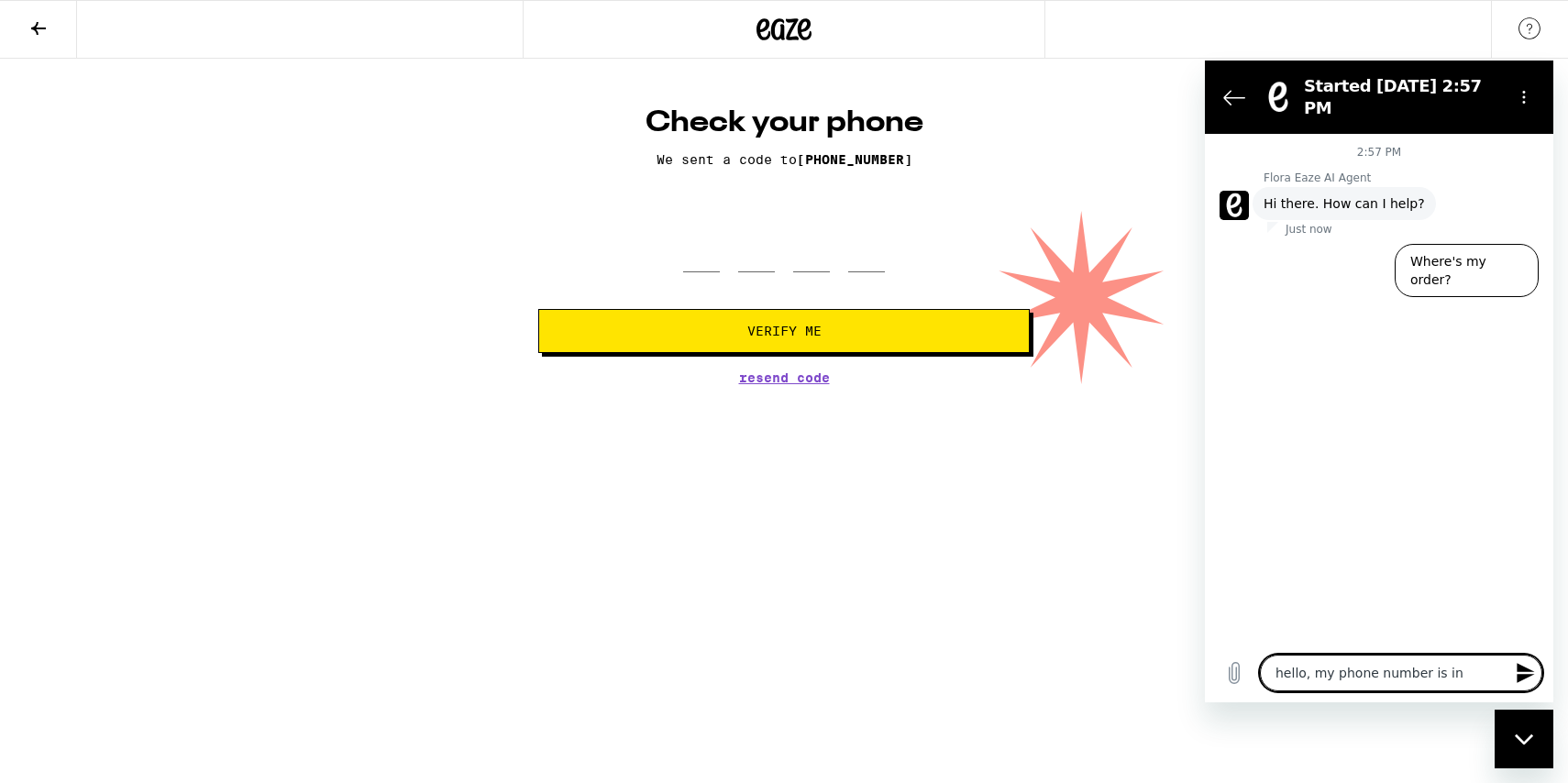
type textarea "x"
type textarea "hello, my phone number is inco"
type textarea "x"
type textarea "hello, my phone number is incor"
type textarea "x"
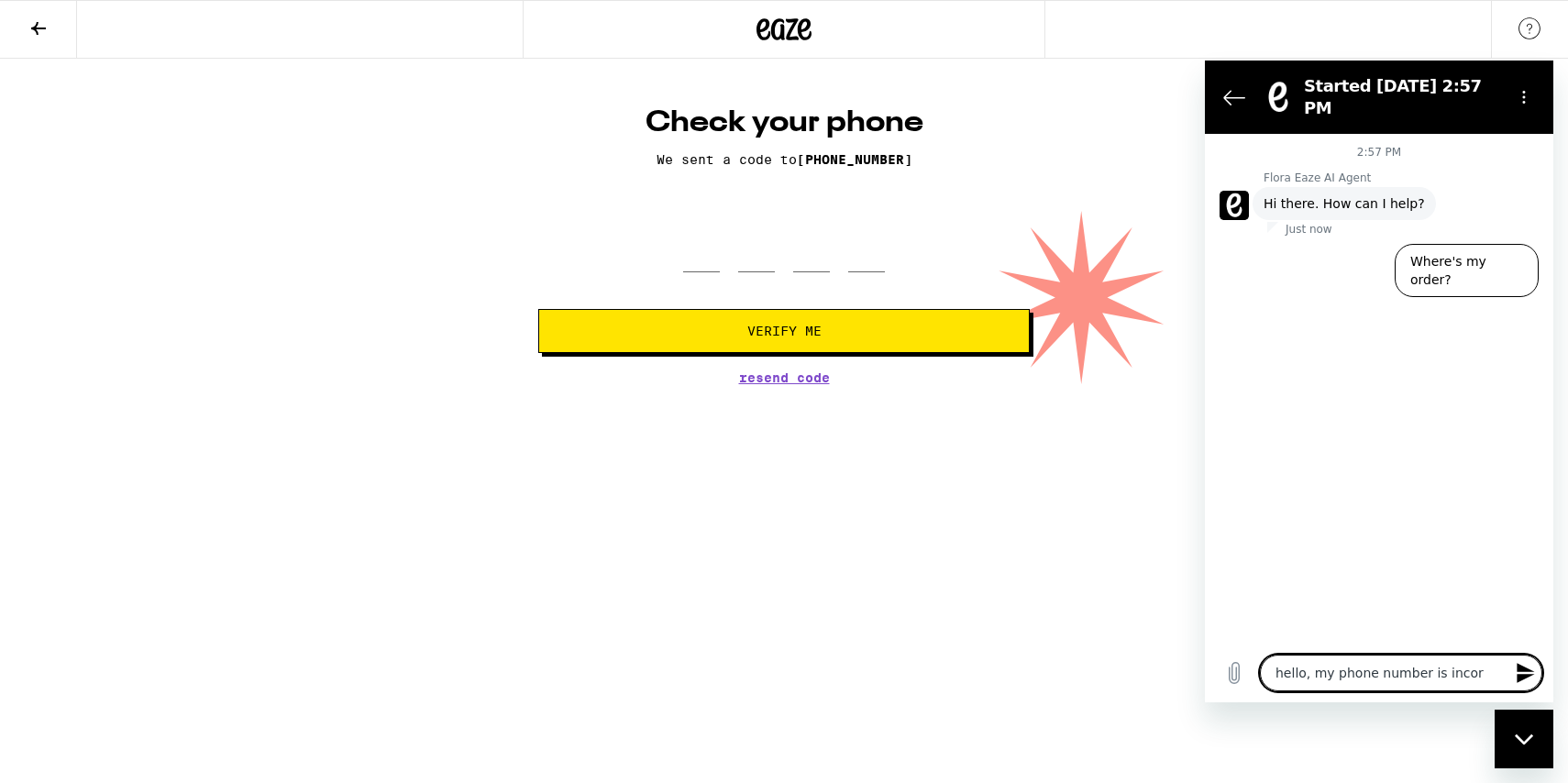
type textarea "hello, my phone number is incorr"
type textarea "x"
type textarea "hello, my phone number is incorre"
type textarea "x"
type textarea "hello, my phone number is incorrec"
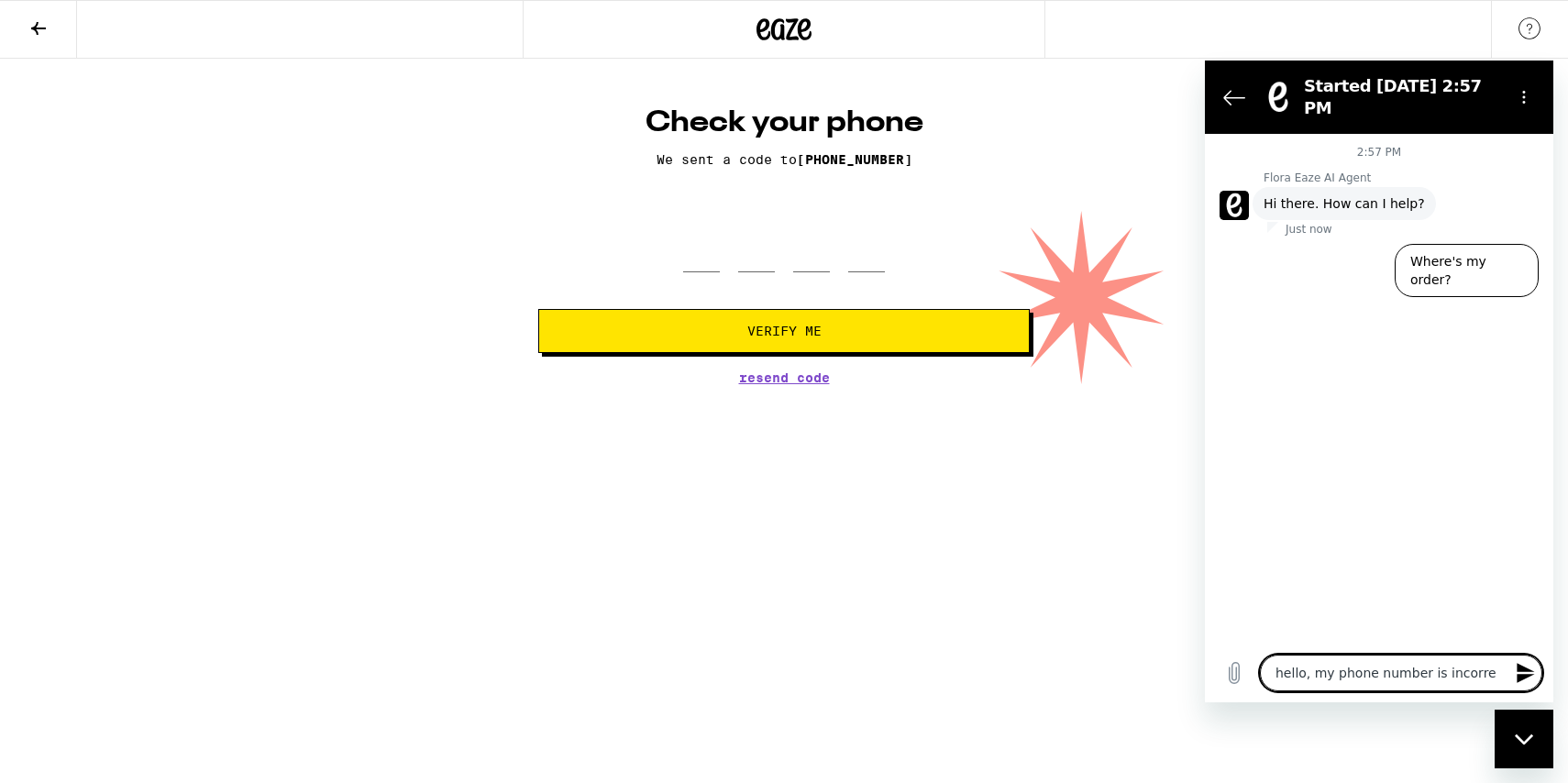
type textarea "x"
type textarea "hello, my phone number is incorrect"
type textarea "x"
type textarea "hello, my phone number is incorrect"
type textarea "x"
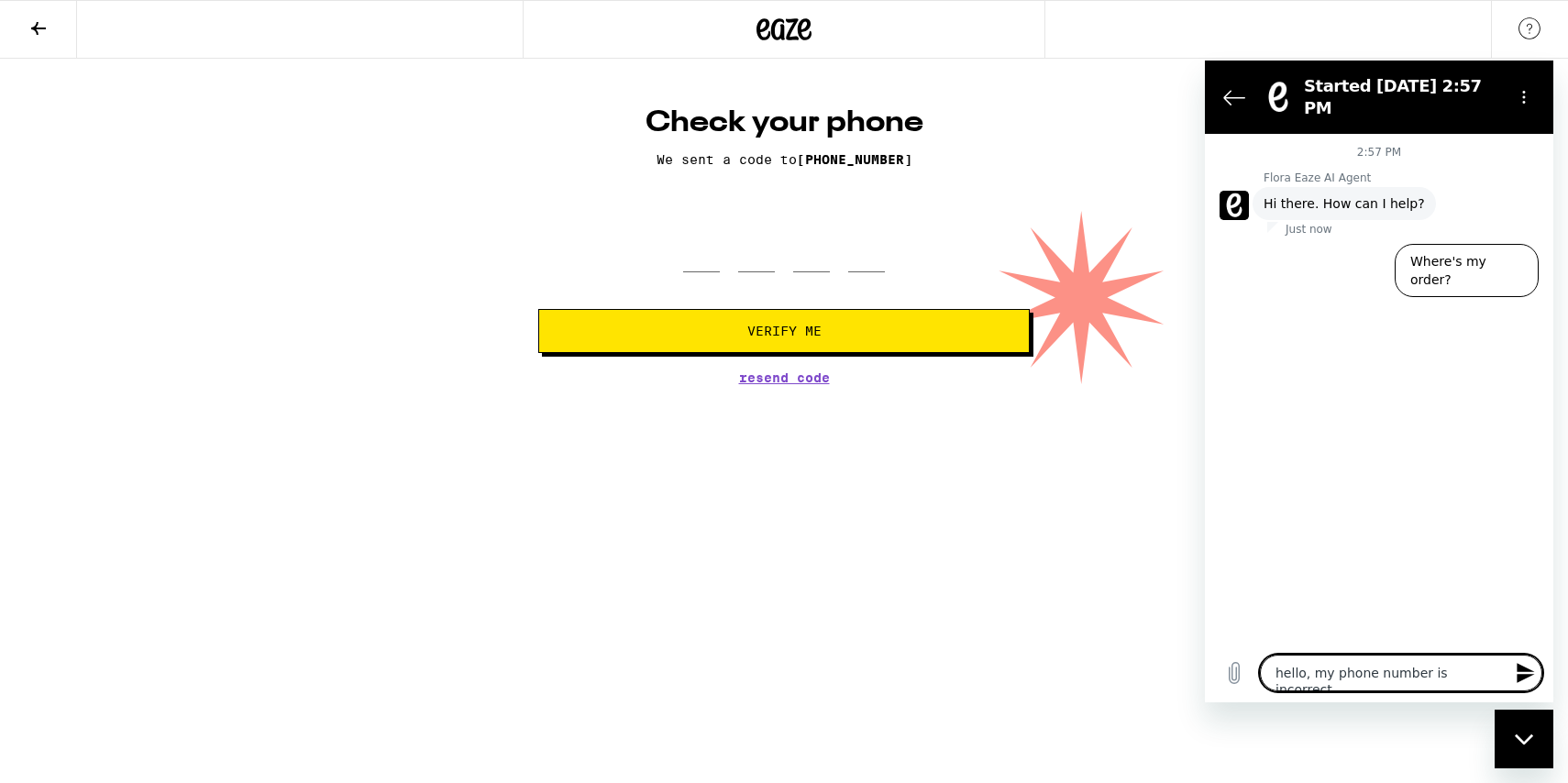
type textarea "hello, my phone number is incorrect o"
type textarea "x"
type textarea "hello, my phone number is incorrect on"
type textarea "x"
type textarea "hello, my phone number is incorrect on"
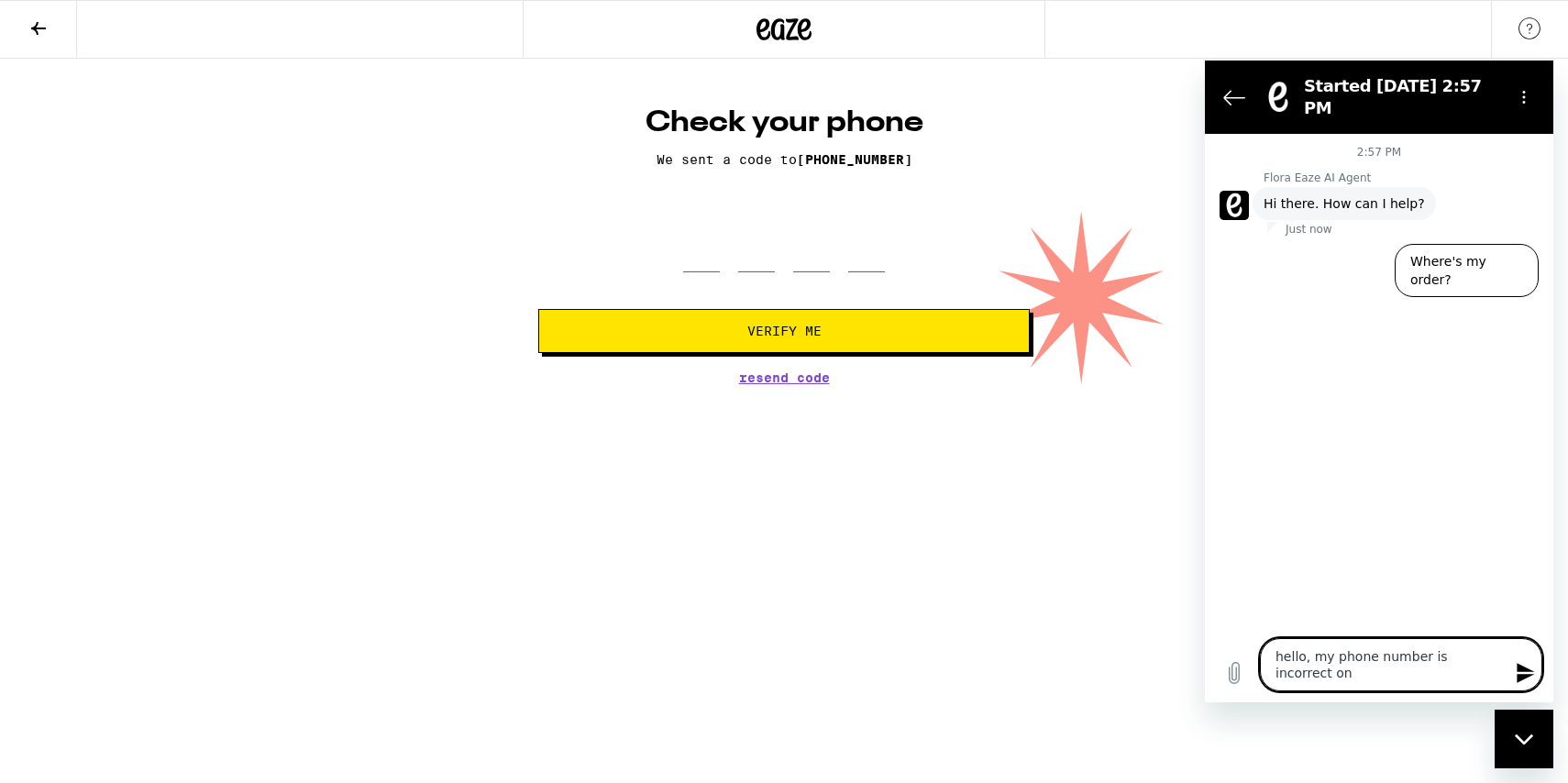
type textarea "x"
type textarea "hello, my phone number is incorrect on m"
type textarea "x"
type textarea "hello, my phone number is incorrect on my"
type textarea "x"
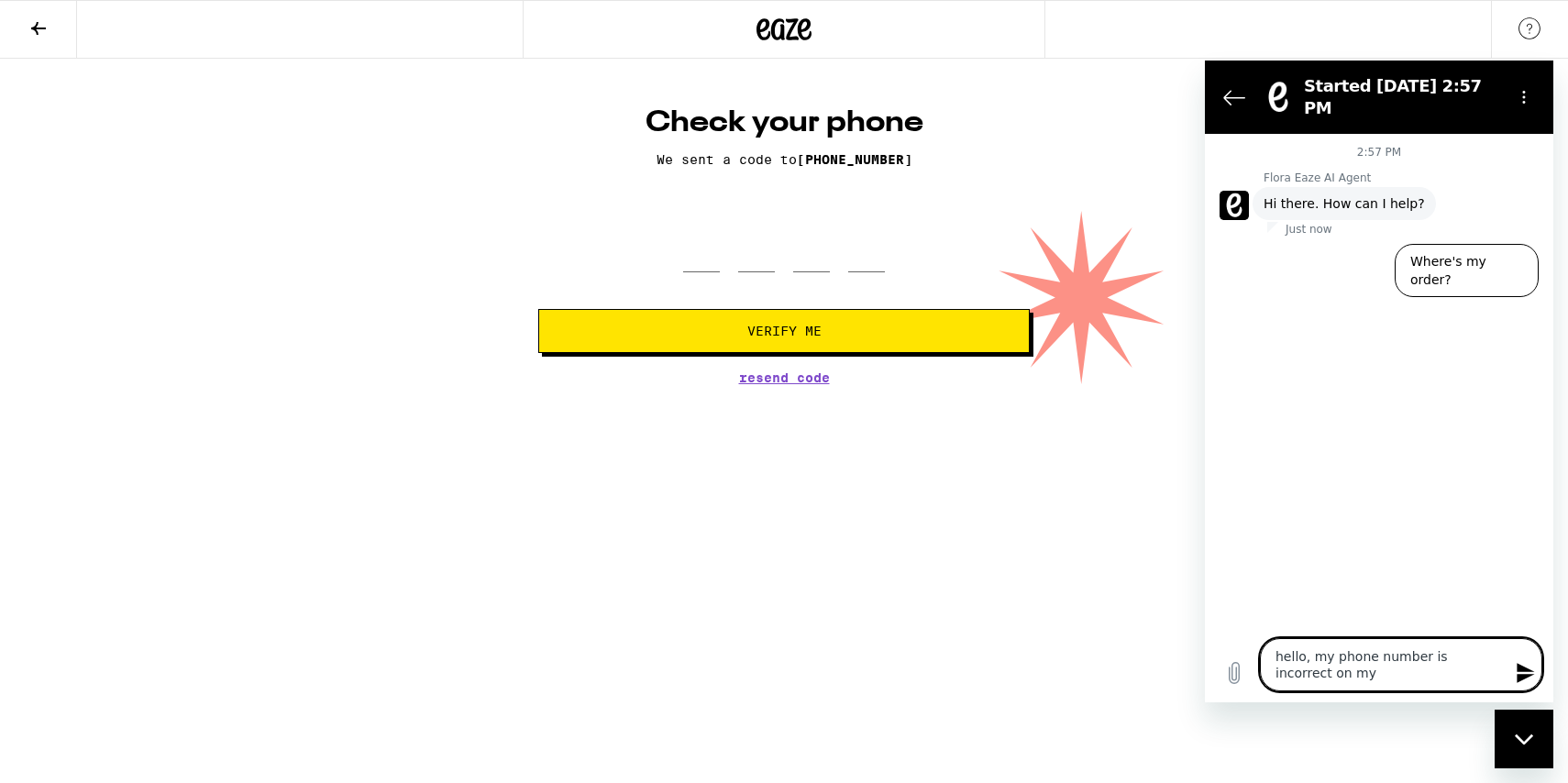
type textarea "hello, my phone number is incorrect on my"
type textarea "x"
type textarea "hello, my phone number is incorrect on my a"
type textarea "x"
type textarea "hello, my phone number is incorrect on my ac"
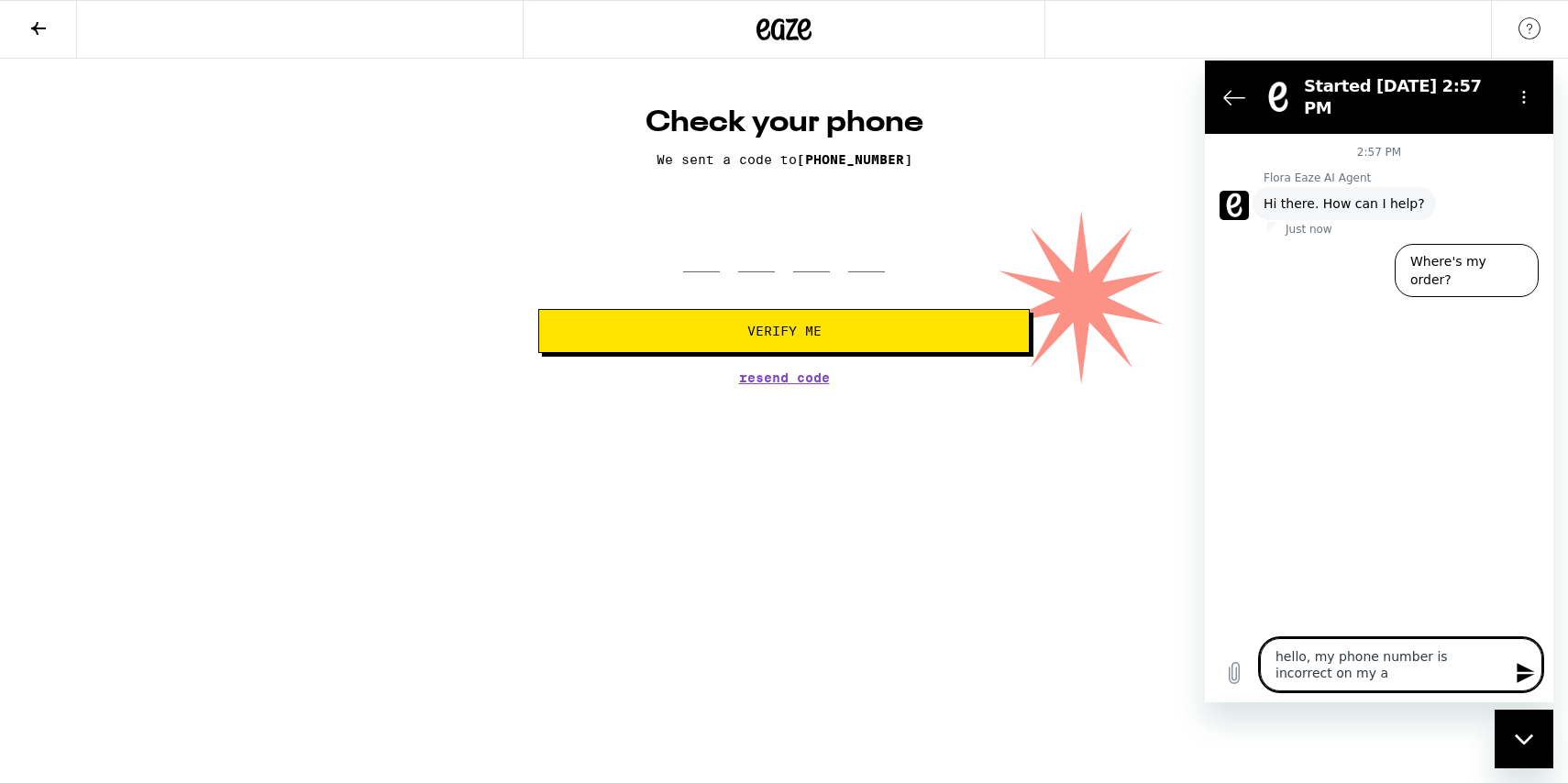
type textarea "x"
type textarea "hello, my phone number is incorrect on my acc"
type textarea "x"
type textarea "hello, my phone number is incorrect on my acco"
type textarea "x"
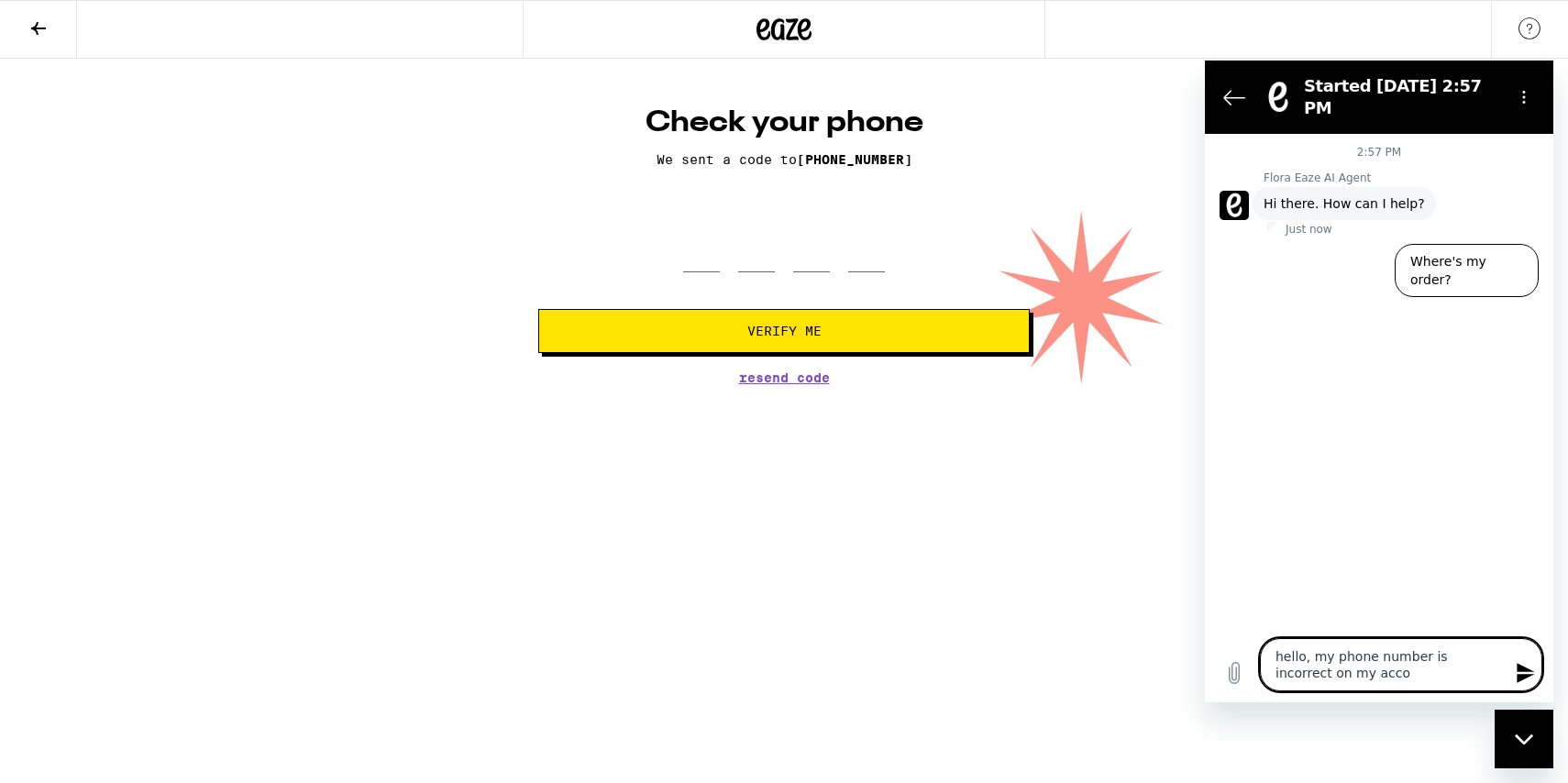
type textarea "hello, my phone number is incorrect on my accou"
type textarea "x"
type textarea "hello, my phone number is incorrect on my accoun"
type textarea "x"
type textarea "hello, my phone number is incorrect on my account"
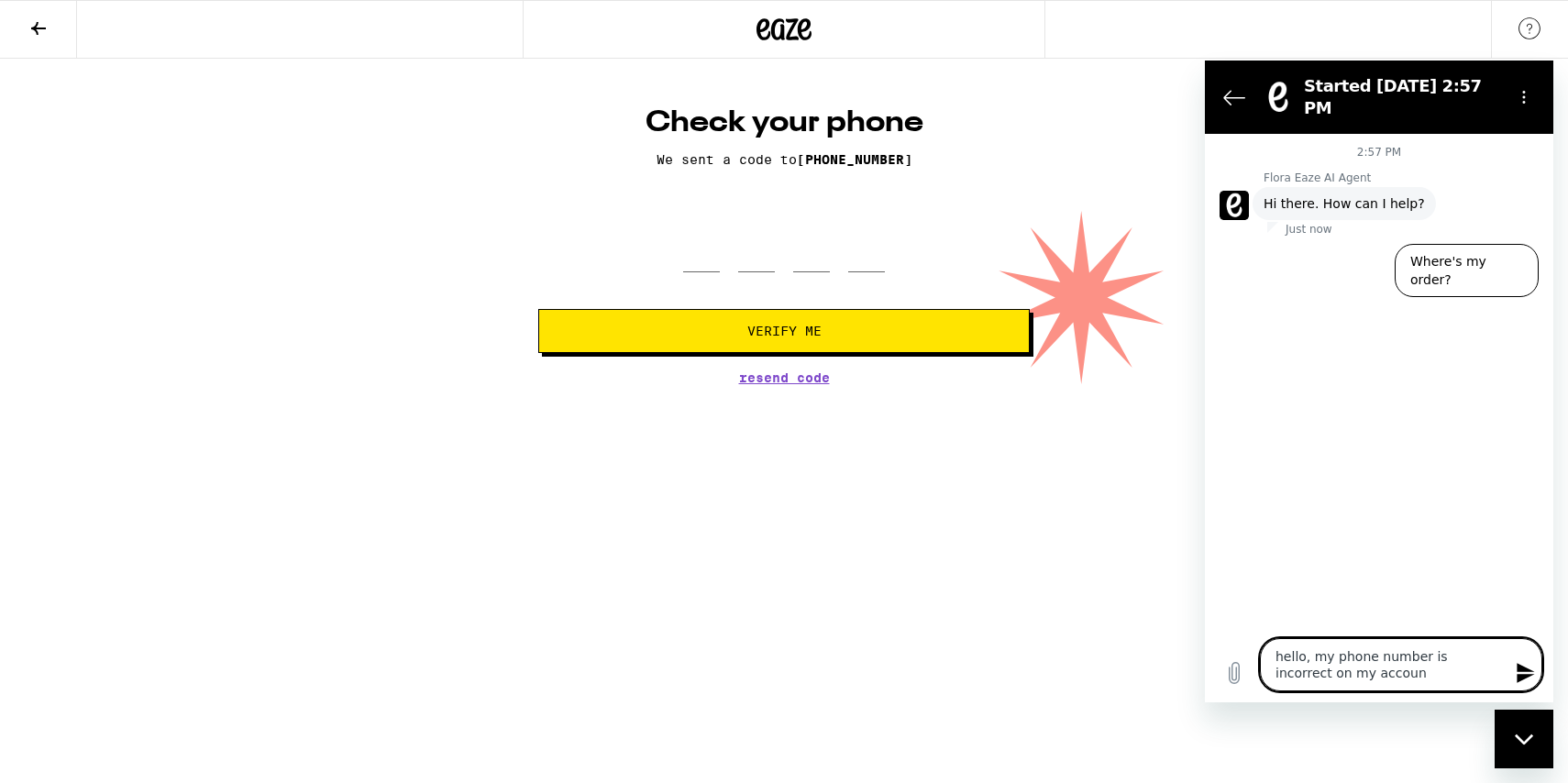
type textarea "x"
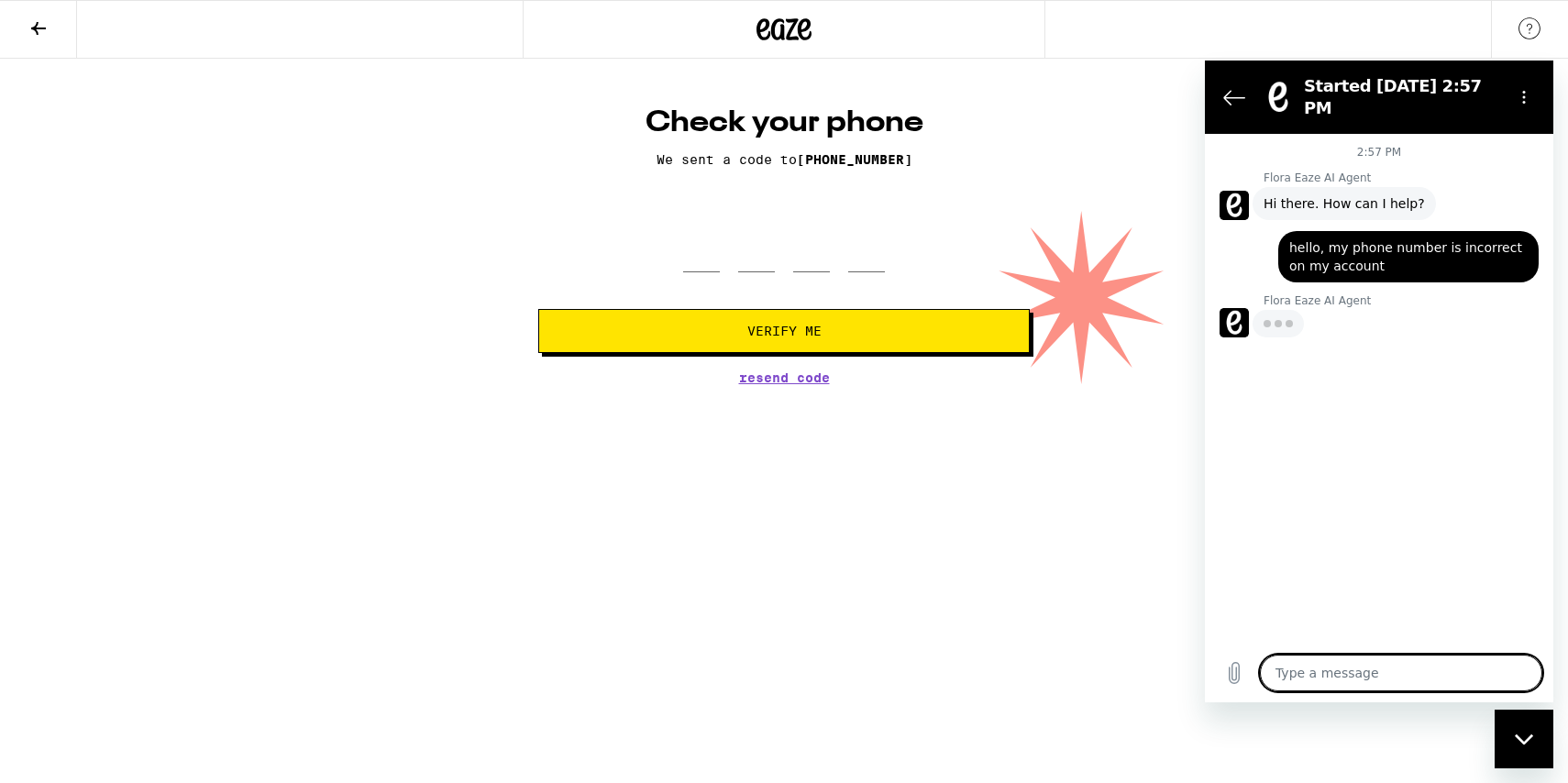
type textarea "x"
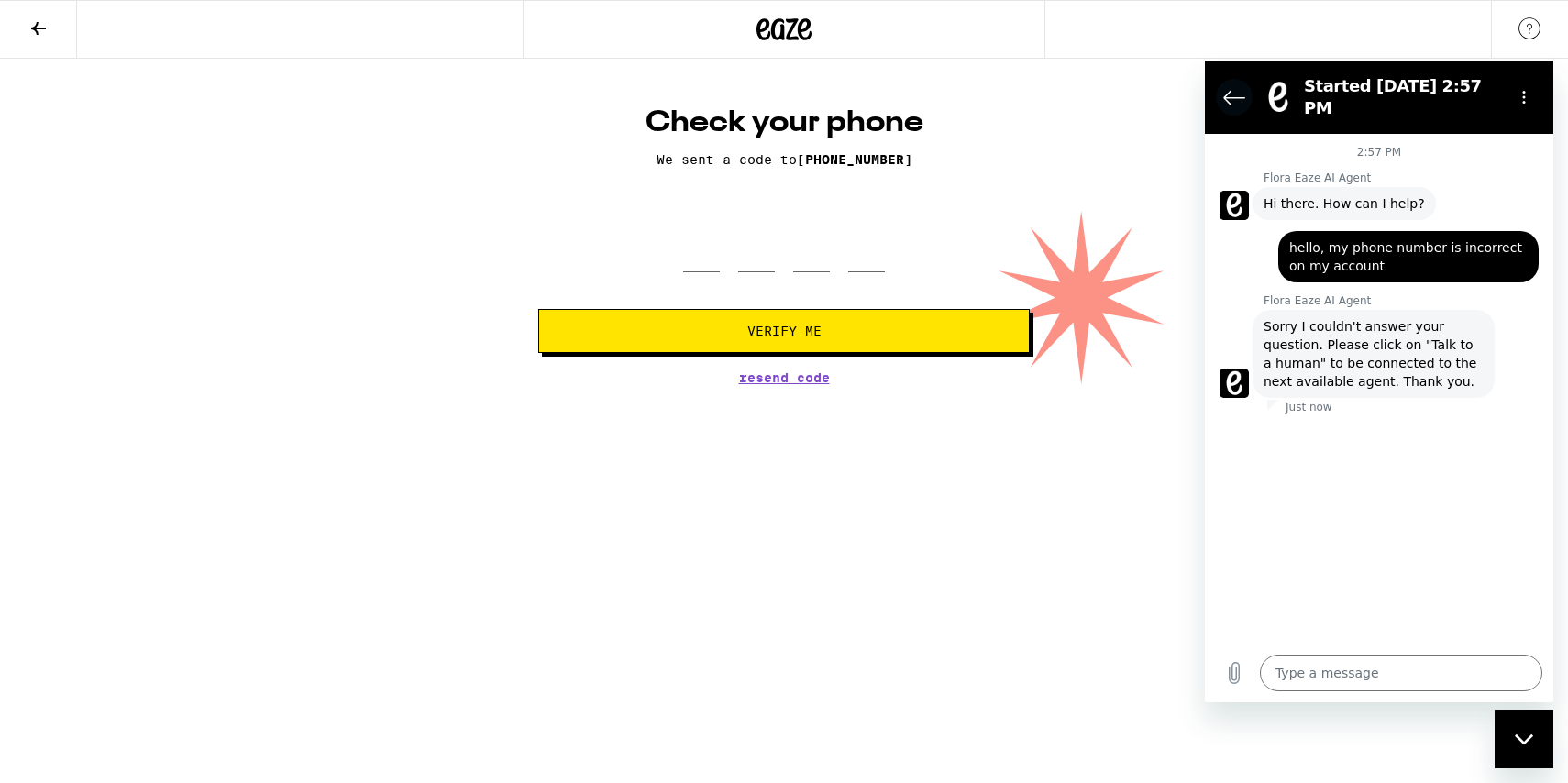
click at [1221, 95] on button "Back to the conversation list" at bounding box center [1234, 97] width 37 height 37
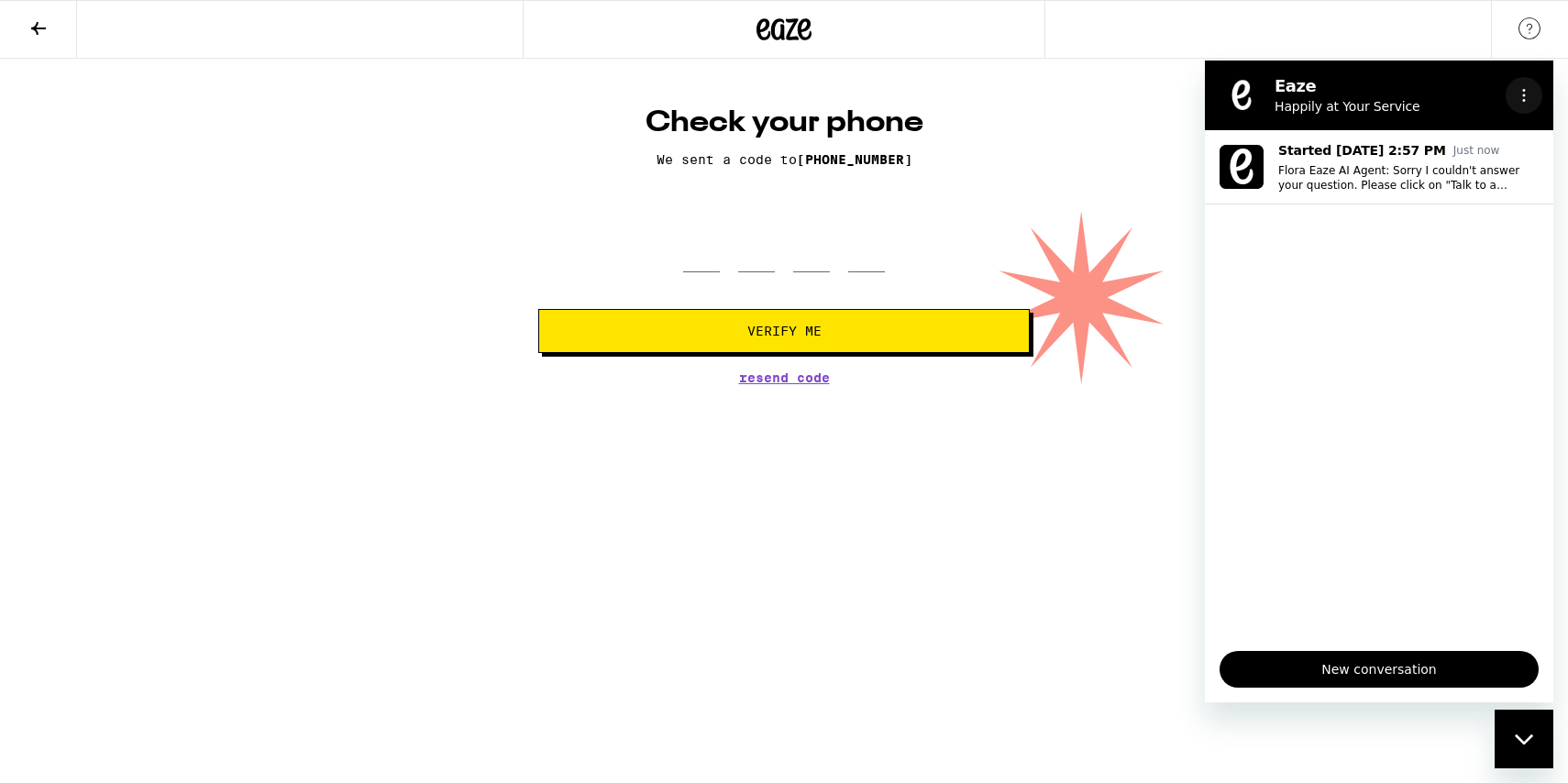
click at [1528, 93] on icon "Options menu" at bounding box center [1524, 95] width 15 height 15
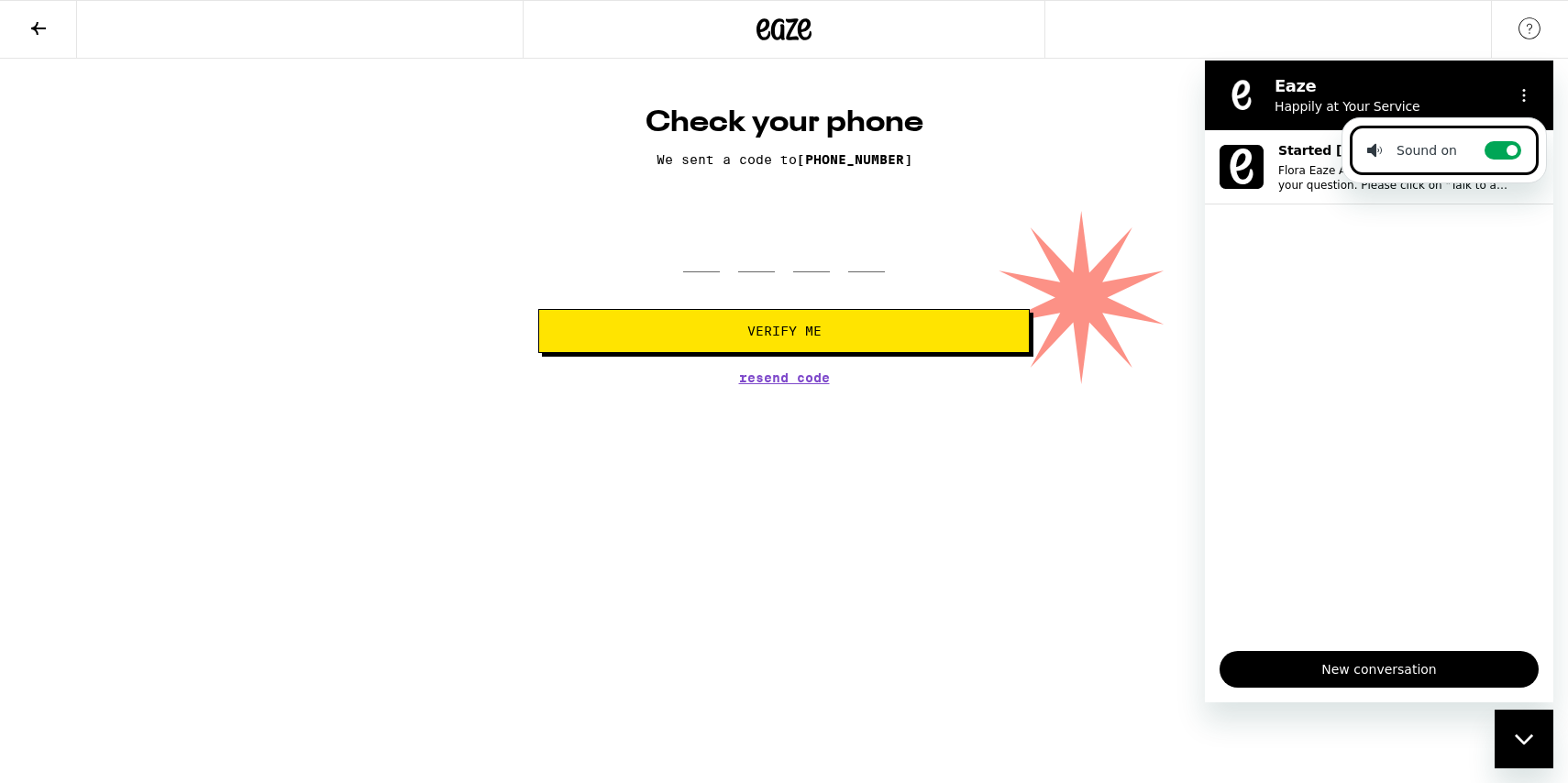
click at [1331, 353] on ul "Started Sep 13 at 2:57 PM Just now Flora Eaze AI Agent: Sorry I couldn't answer…" at bounding box center [1378, 383] width 348 height 506
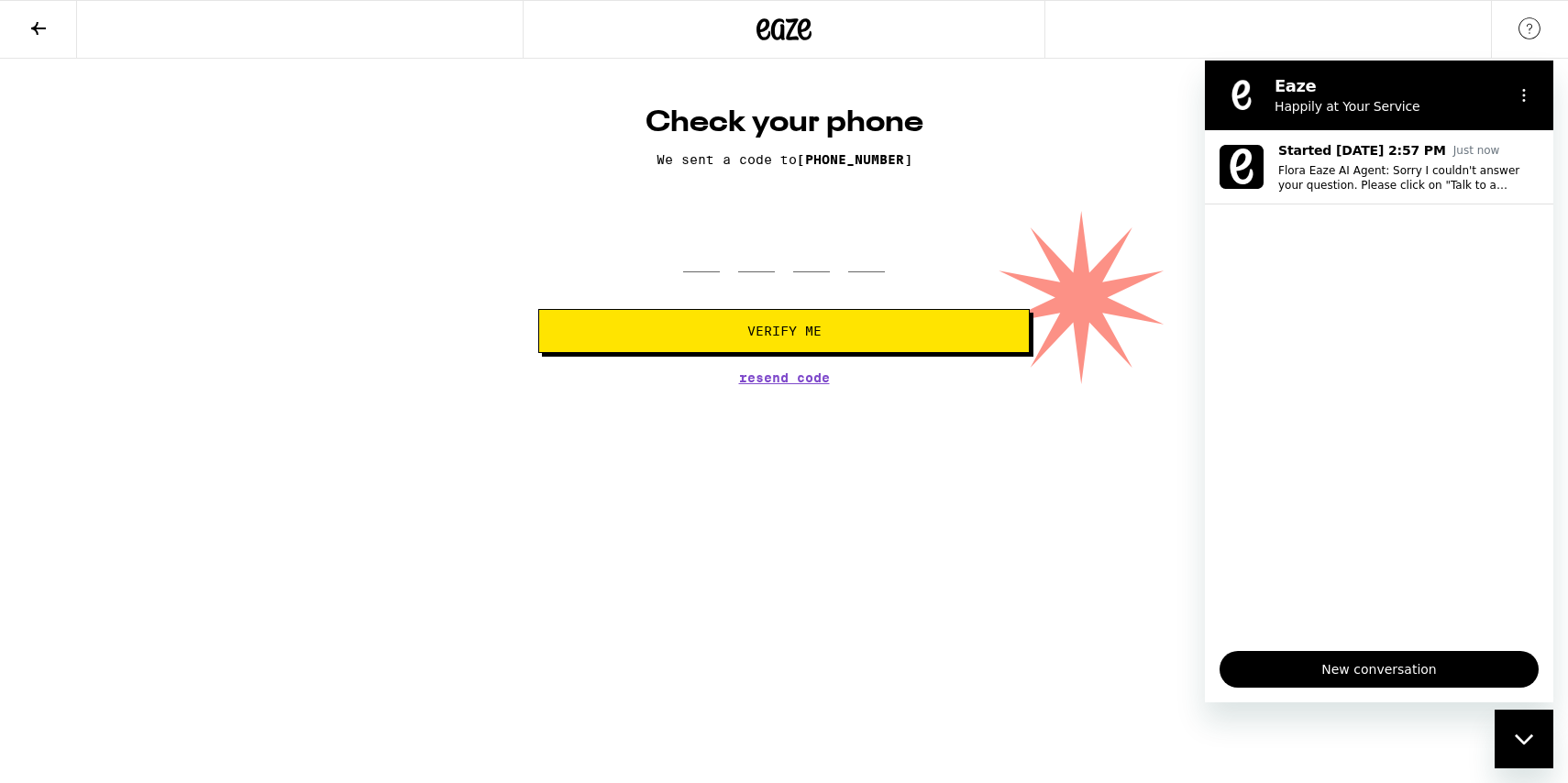
click at [874, 384] on html "Check your phone We sent a code to (440) 867-5056 Verify Me Resend Code Check y…" at bounding box center [784, 192] width 1568 height 384
click at [836, 212] on div "Check your phone We sent a code to (440) 867-5056 Verify Me Resend Code" at bounding box center [784, 245] width 528 height 280
click at [29, 12] on button at bounding box center [39, 29] width 77 height 58
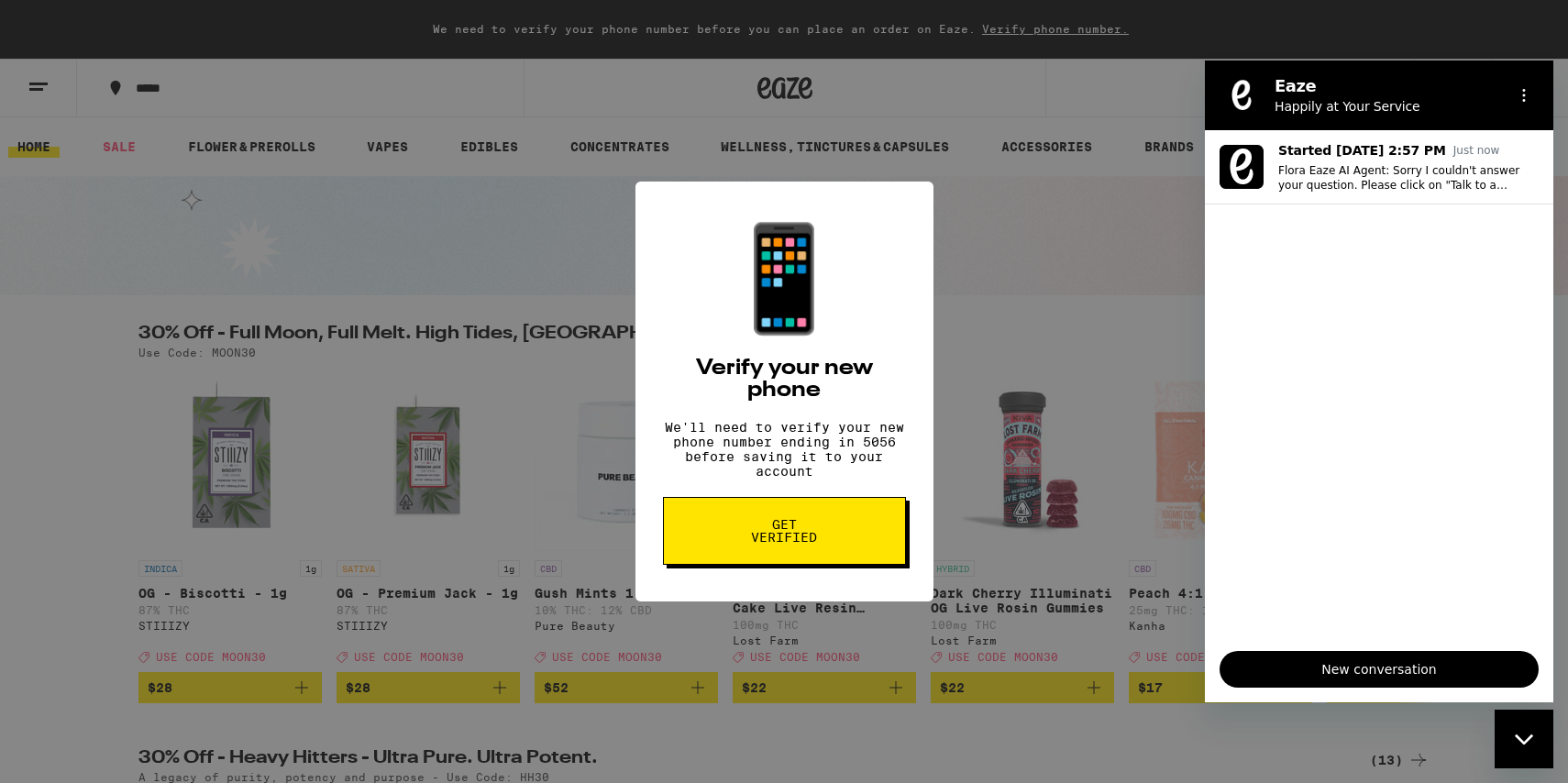
click at [459, 267] on div "📱 Verify your new phone We'll need to verify your new phone number ending in 50…" at bounding box center [784, 391] width 1568 height 783
click at [796, 544] on span "Get verified" at bounding box center [784, 531] width 94 height 26
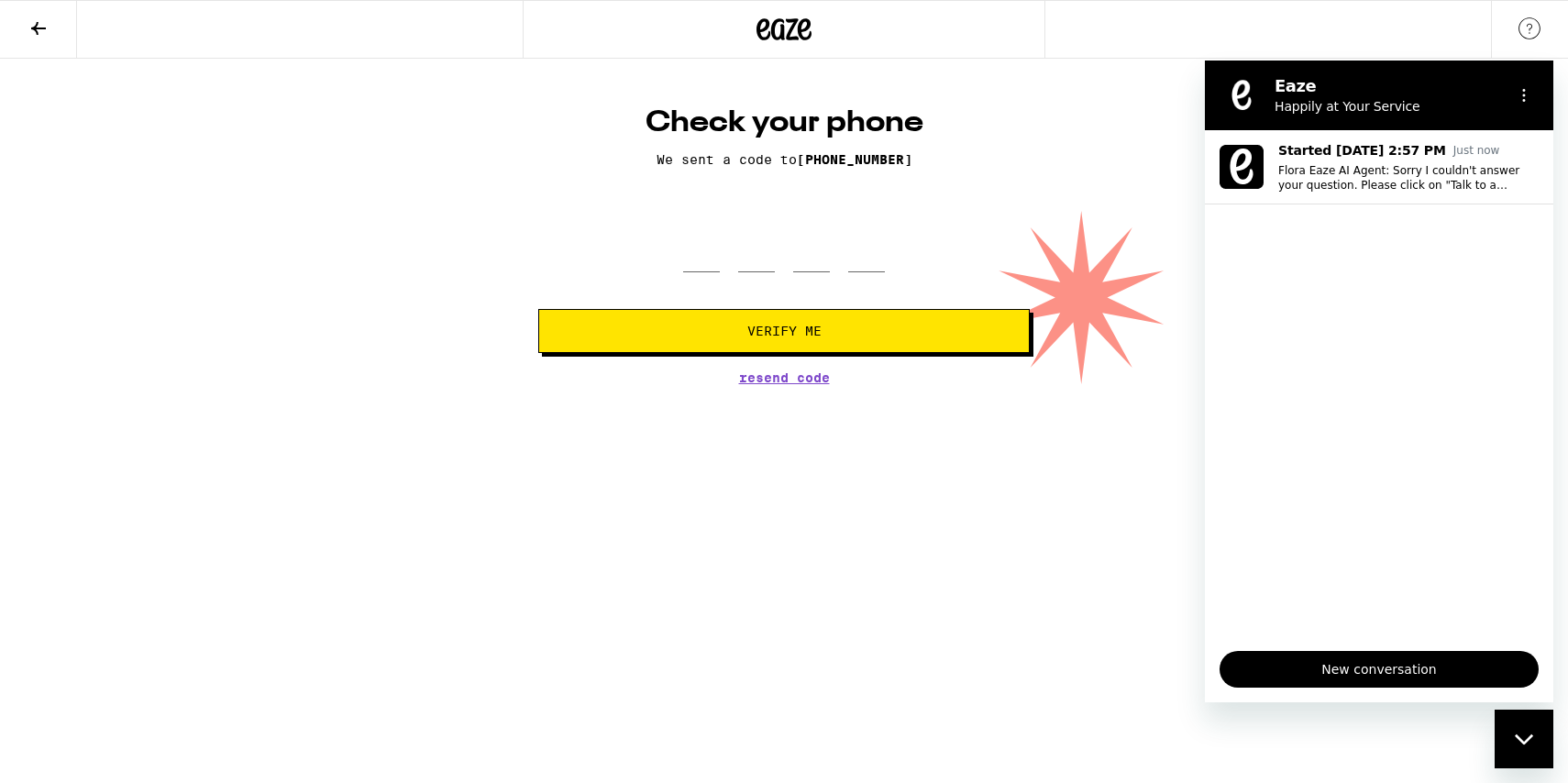
click at [47, 39] on button at bounding box center [39, 29] width 77 height 58
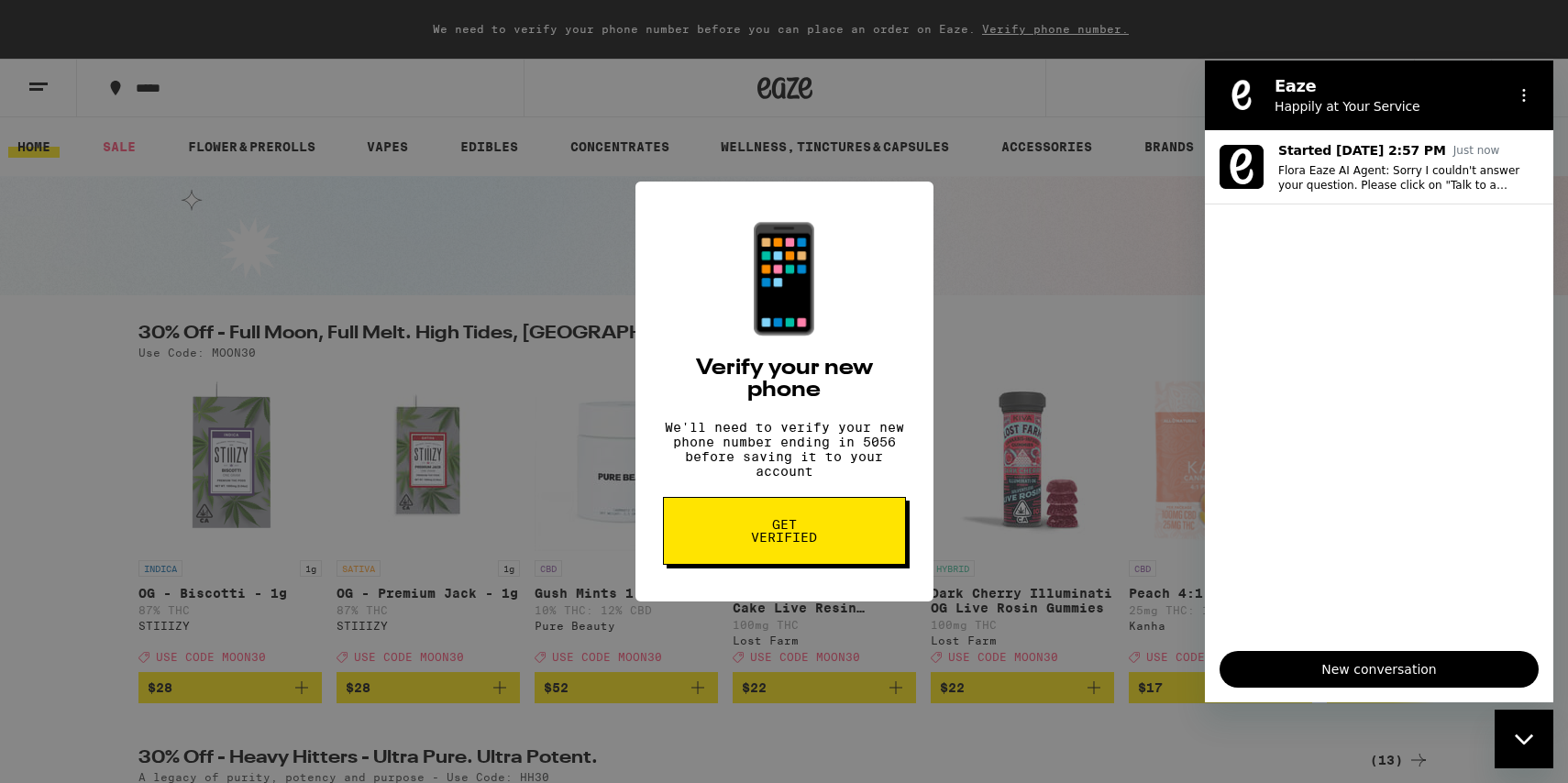
click at [47, 39] on div "📱 Verify your new phone We'll need to verify your new phone number ending in 50…" at bounding box center [784, 391] width 1568 height 783
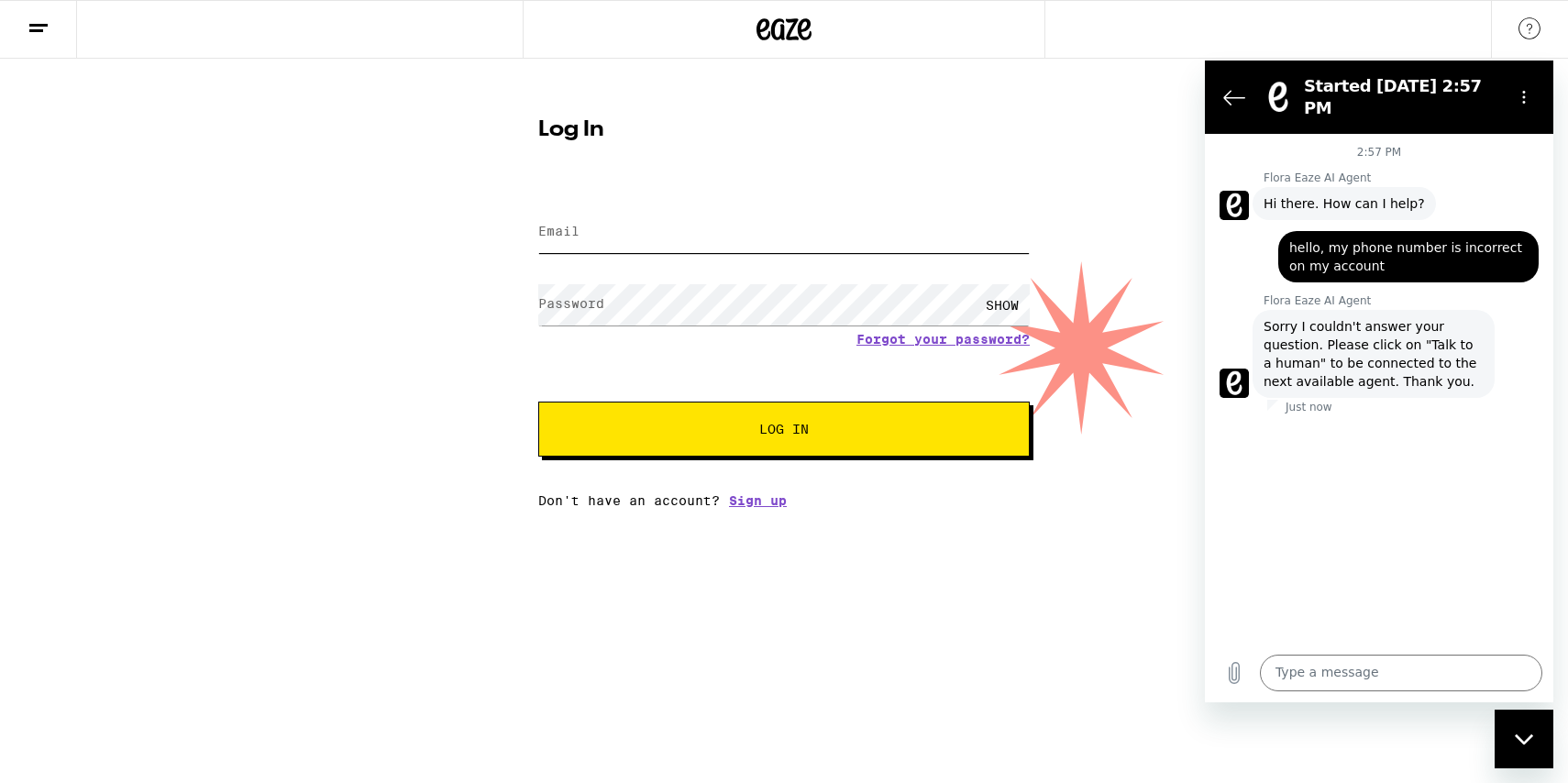
click at [622, 230] on input "Email" at bounding box center [784, 232] width 492 height 42
type input "c"
